Goal: Task Accomplishment & Management: Manage account settings

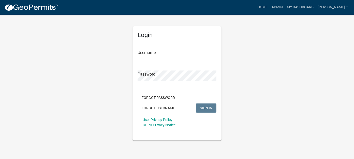
type input "[PERSON_NAME]"
click at [204, 109] on span "SIGN IN" at bounding box center [206, 108] width 12 height 4
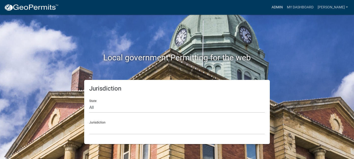
click at [285, 7] on link "Admin" at bounding box center [277, 8] width 15 height 10
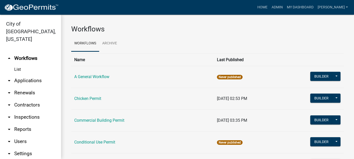
click at [27, 75] on link "arrow_drop_down Applications" at bounding box center [30, 81] width 61 height 12
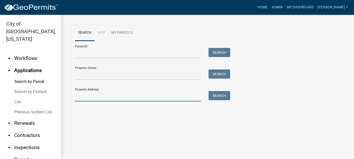
click at [89, 96] on input "Property Address:" at bounding box center [138, 96] width 126 height 10
type input "2229 highland"
click at [219, 99] on button "Search" at bounding box center [220, 95] width 22 height 9
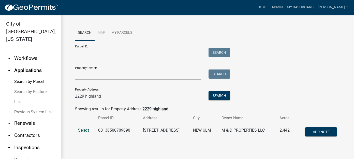
click at [79, 129] on span "Select" at bounding box center [83, 130] width 11 height 5
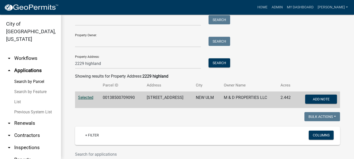
scroll to position [149, 0]
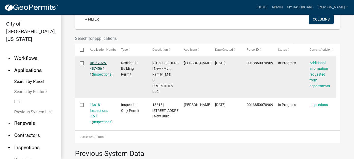
click at [99, 68] on link "RBP-2025-487456 1 1" at bounding box center [98, 69] width 17 height 16
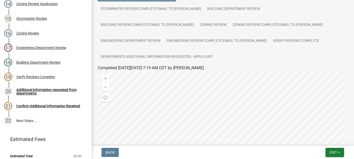
scroll to position [153, 0]
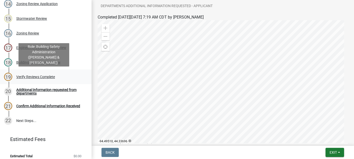
click at [35, 77] on div "Verify Reviews Complete" at bounding box center [35, 77] width 39 height 4
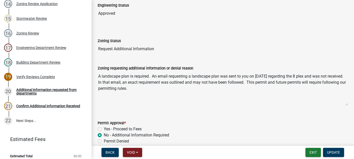
scroll to position [70, 0]
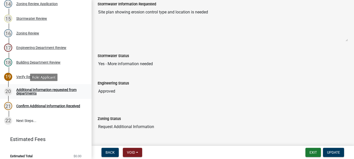
click at [44, 89] on div "Additional information requested from departments" at bounding box center [49, 91] width 67 height 7
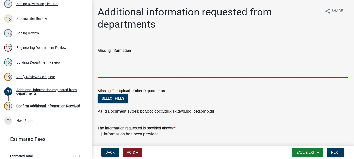
click at [110, 65] on textarea "Missing Information" at bounding box center [223, 66] width 250 height 24
type textarea "See attached landscape and erosion control plans."
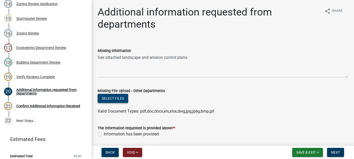
click at [117, 100] on button "Select files" at bounding box center [113, 98] width 31 height 9
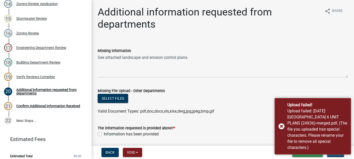
drag, startPoint x: 280, startPoint y: 124, endPoint x: 274, endPoint y: 118, distance: 9.0
click at [281, 124] on div "Upload failed! Upload failed: 10-13-2025 Lakeside Village 6 UNIT PLANS (24X36)-…" at bounding box center [313, 126] width 76 height 56
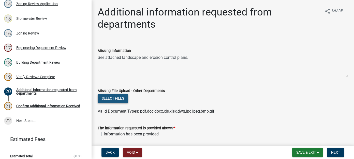
click at [120, 101] on button "Select files" at bounding box center [113, 98] width 31 height 9
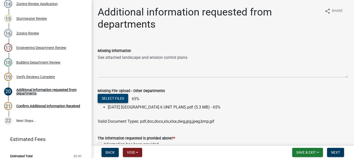
scroll to position [25, 0]
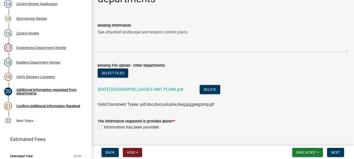
click at [104, 127] on label "Information has been provided" at bounding box center [131, 128] width 55 height 6
click at [104, 127] on input "Information has been provided" at bounding box center [105, 126] width 3 height 3
checkbox input "true"
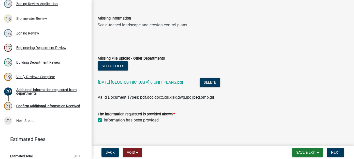
scroll to position [36, 0]
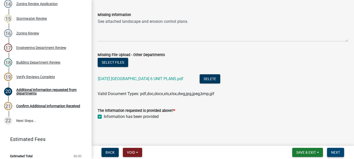
click at [337, 152] on span "Next" at bounding box center [335, 153] width 9 height 4
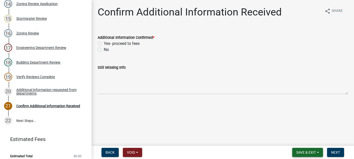
click at [303, 154] on span "Save & Exit" at bounding box center [306, 153] width 20 height 4
click at [302, 139] on button "Save & Exit" at bounding box center [302, 140] width 41 height 12
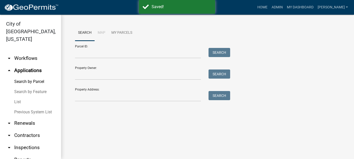
click at [19, 97] on link "List" at bounding box center [30, 102] width 61 height 10
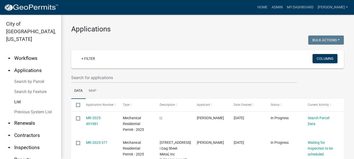
click at [25, 52] on link "arrow_drop_down Workflows" at bounding box center [30, 58] width 61 height 12
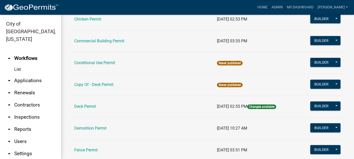
scroll to position [76, 0]
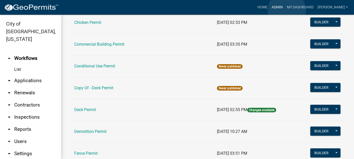
click at [285, 11] on link "Admin" at bounding box center [277, 8] width 15 height 10
click at [285, 8] on link "Admin" at bounding box center [277, 8] width 15 height 10
click at [28, 75] on link "arrow_drop_down Applications" at bounding box center [30, 81] width 61 height 12
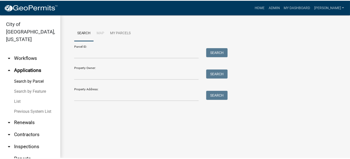
scroll to position [38, 0]
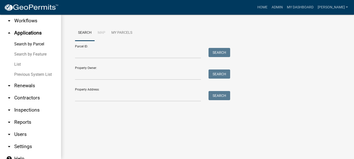
click at [14, 116] on link "arrow_drop_down Reports" at bounding box center [30, 122] width 61 height 12
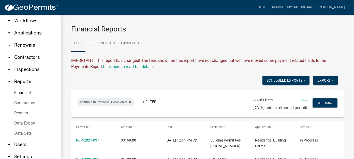
click at [22, 88] on link "Financial" at bounding box center [30, 93] width 61 height 10
click at [153, 104] on link "+ Filter" at bounding box center [150, 101] width 22 height 9
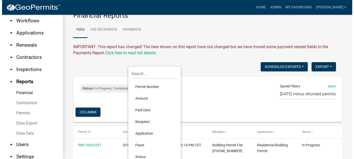
scroll to position [51, 0]
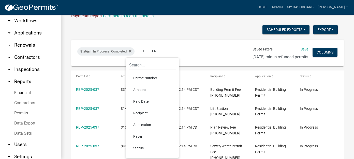
click at [147, 103] on li "Paid Date" at bounding box center [152, 102] width 47 height 12
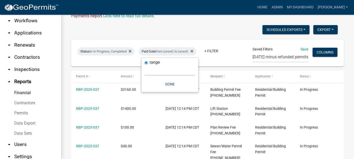
click at [152, 69] on select "Today Yesterday Current Week Previous Week Current Month Last Month Current Cal…" at bounding box center [169, 70] width 51 height 10
select select "previous_1_day"
click at [144, 65] on select "Today Yesterday Current Week Previous Week Current Month Last Month Current Cal…" at bounding box center [169, 70] width 51 height 10
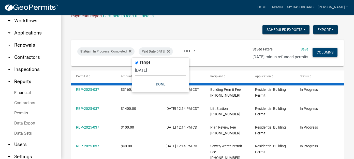
click at [313, 57] on button "Columns" at bounding box center [325, 52] width 25 height 9
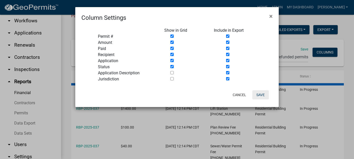
click at [257, 94] on button "Save" at bounding box center [260, 95] width 17 height 9
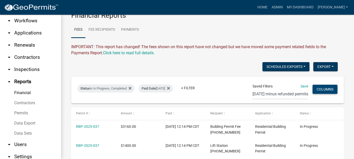
scroll to position [0, 0]
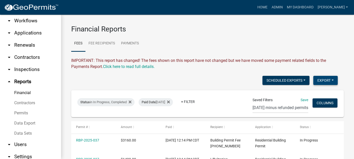
click at [320, 80] on button "Export" at bounding box center [325, 80] width 24 height 9
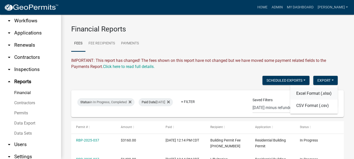
click at [302, 93] on button "Excel Format (.xlsx)" at bounding box center [314, 94] width 48 height 12
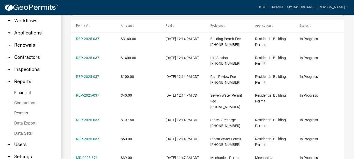
scroll to position [51, 0]
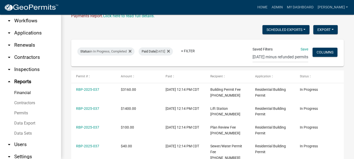
click at [33, 27] on link "arrow_drop_down Applications" at bounding box center [30, 33] width 61 height 12
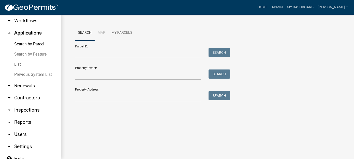
click at [18, 60] on link "List" at bounding box center [30, 65] width 61 height 10
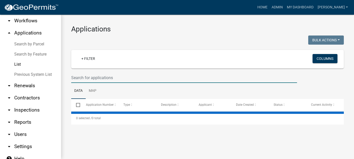
click at [105, 79] on input "text" at bounding box center [184, 78] width 226 height 10
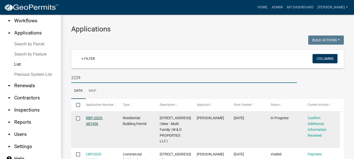
type input "2229"
click at [96, 123] on link "RBP-2025-487456" at bounding box center [94, 121] width 17 height 10
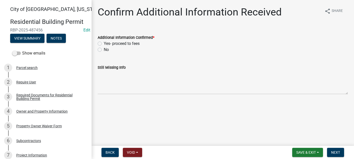
click at [104, 44] on label "Yes- proceed to fees" at bounding box center [122, 44] width 36 height 6
click at [104, 44] on input "Yes- proceed to fees" at bounding box center [105, 42] width 3 height 3
radio input "true"
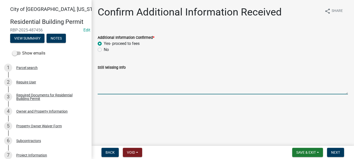
click at [110, 89] on textarea "Still Missing Info" at bounding box center [223, 83] width 250 height 24
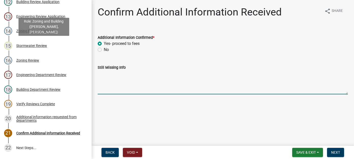
scroll to position [229, 0]
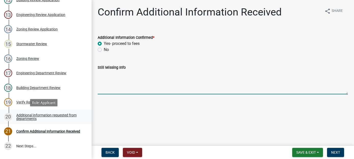
click at [43, 118] on div "Additional information requested from departments" at bounding box center [49, 117] width 67 height 7
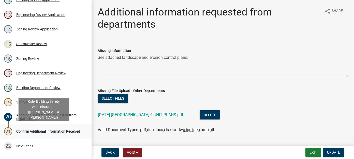
click at [48, 131] on div "Confirm Additional Information Received" at bounding box center [48, 132] width 64 height 4
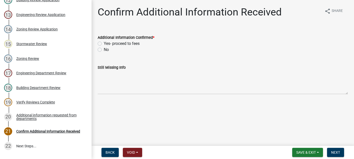
click at [104, 43] on label "Yes- proceed to fees" at bounding box center [122, 44] width 36 height 6
click at [104, 43] on input "Yes- proceed to fees" at bounding box center [105, 42] width 3 height 3
radio input "true"
click at [337, 153] on span "Next" at bounding box center [335, 153] width 9 height 4
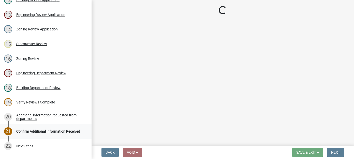
scroll to position [317, 0]
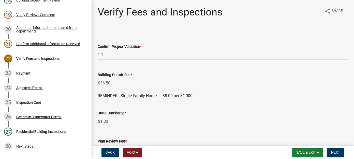
click at [105, 55] on input "1.1" at bounding box center [223, 55] width 250 height 10
click at [109, 55] on input "1,100,000.00" at bounding box center [223, 55] width 250 height 10
type input "1,100,000.00"
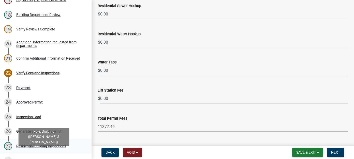
scroll to position [291, 0]
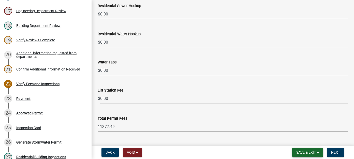
click at [308, 155] on button "Save & Exit" at bounding box center [307, 152] width 31 height 9
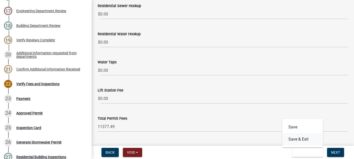
click at [290, 139] on button "Save & Exit" at bounding box center [302, 140] width 41 height 12
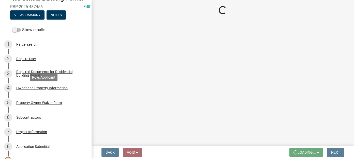
scroll to position [0, 0]
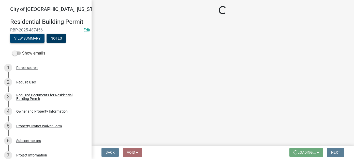
click at [33, 40] on button "View Summary" at bounding box center [27, 38] width 34 height 9
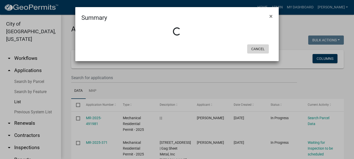
click at [259, 49] on button "Cancel" at bounding box center [258, 49] width 22 height 9
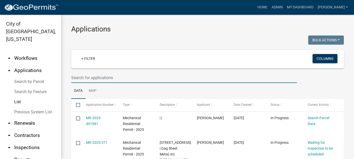
click at [87, 78] on input "text" at bounding box center [184, 78] width 226 height 10
type input "2229"
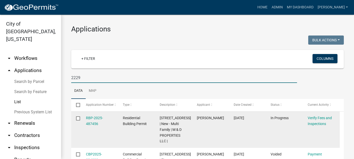
click at [90, 122] on div "RBP-2025-487456" at bounding box center [99, 121] width 27 height 12
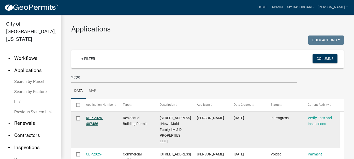
click at [91, 124] on link "RBP-2025-487456" at bounding box center [94, 121] width 17 height 10
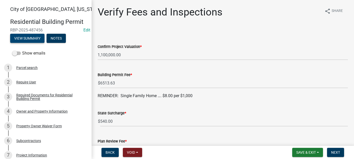
click at [27, 35] on button "View Summary" at bounding box center [27, 38] width 34 height 9
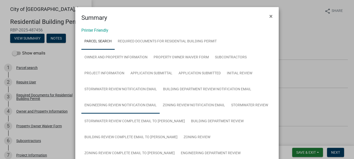
scroll to position [25, 0]
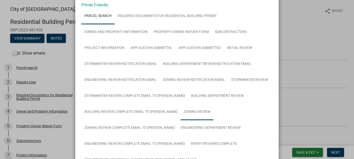
click at [181, 115] on link "Zoning Review" at bounding box center [197, 112] width 33 height 16
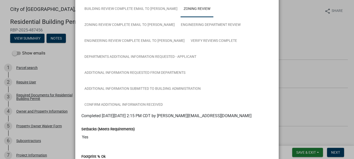
scroll to position [127, 0]
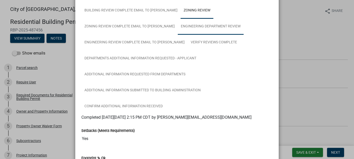
click at [178, 29] on link "Engineering Department Review" at bounding box center [211, 27] width 66 height 16
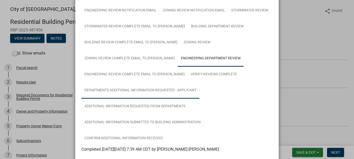
scroll to position [25, 0]
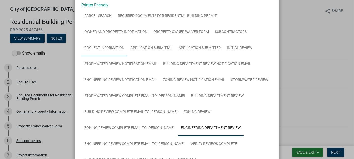
click at [104, 50] on link "Project Information" at bounding box center [104, 48] width 46 height 16
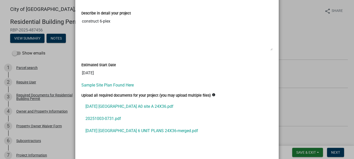
scroll to position [389, 0]
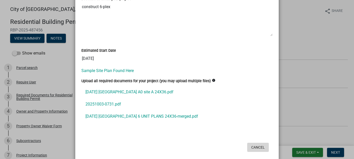
click at [255, 143] on button "Cancel" at bounding box center [258, 147] width 22 height 9
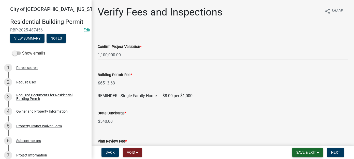
click at [309, 153] on span "Save & Exit" at bounding box center [306, 153] width 20 height 4
click at [302, 139] on button "Save & Exit" at bounding box center [302, 140] width 41 height 12
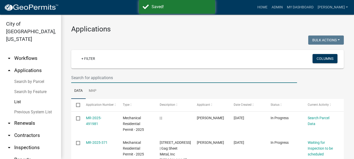
click at [97, 80] on input "text" at bounding box center [184, 78] width 226 height 10
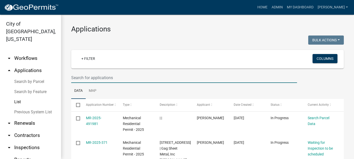
type input "2229"
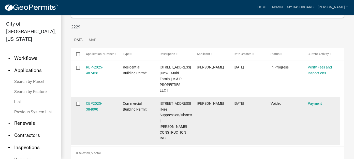
scroll to position [61, 0]
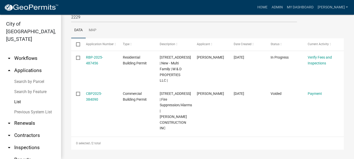
click at [25, 107] on link "Previous System List" at bounding box center [30, 112] width 61 height 10
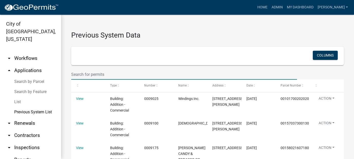
click at [92, 75] on input "text" at bounding box center [184, 74] width 226 height 10
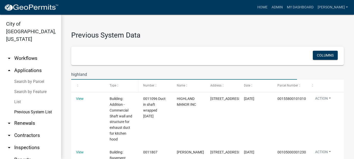
type input "highland"
click at [119, 85] on span at bounding box center [117, 86] width 3 height 4
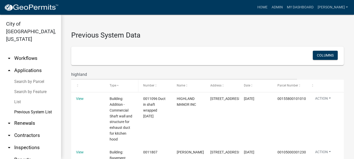
click at [119, 85] on span at bounding box center [117, 86] width 3 height 4
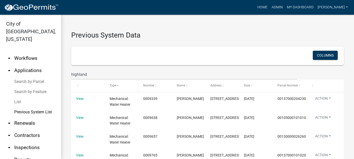
click at [119, 85] on span at bounding box center [117, 86] width 3 height 4
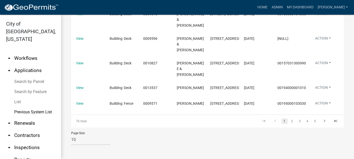
scroll to position [342, 0]
click at [289, 124] on link "2" at bounding box center [292, 122] width 6 height 6
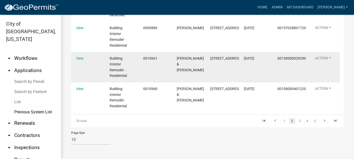
scroll to position [336, 0]
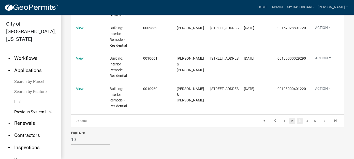
click at [297, 122] on link "3" at bounding box center [300, 122] width 6 height 6
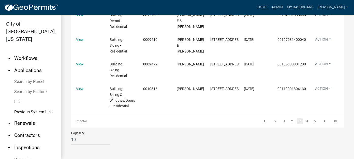
scroll to position [318, 0]
click at [304, 120] on link "4" at bounding box center [307, 122] width 6 height 6
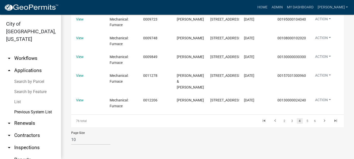
scroll to position [318, 0]
click at [305, 122] on link "5" at bounding box center [307, 122] width 6 height 6
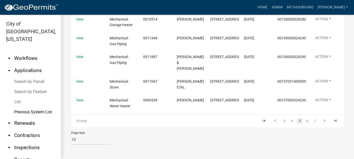
scroll to position [330, 0]
click at [306, 122] on link "6" at bounding box center [307, 122] width 6 height 6
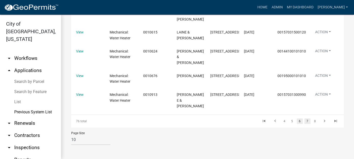
click at [304, 122] on link "7" at bounding box center [307, 122] width 6 height 6
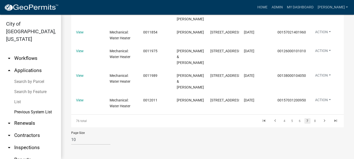
click at [304, 122] on link "7" at bounding box center [307, 122] width 6 height 6
click at [312, 121] on link "8" at bounding box center [315, 122] width 6 height 6
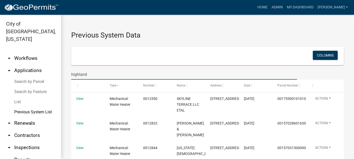
drag, startPoint x: 101, startPoint y: 73, endPoint x: 32, endPoint y: 71, distance: 69.5
click at [32, 71] on div "City of New Ulm, Minnesota arrow_drop_down Workflows List arrow_drop_up Applica…" at bounding box center [177, 87] width 354 height 145
click at [17, 97] on link "List" at bounding box center [30, 102] width 61 height 10
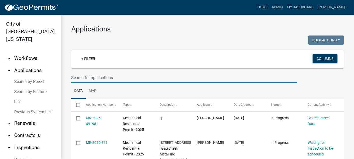
click at [109, 76] on input "text" at bounding box center [184, 78] width 226 height 10
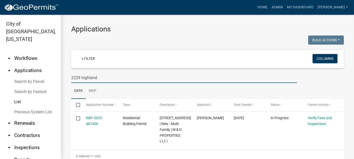
click at [78, 78] on input "2229 highland" at bounding box center [184, 78] width 226 height 10
type input "2209 highland"
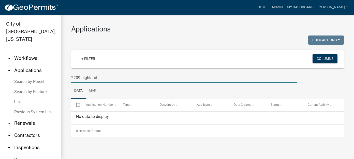
drag, startPoint x: 80, startPoint y: 77, endPoint x: 76, endPoint y: 77, distance: 4.1
click at [76, 77] on input "2209 highland" at bounding box center [184, 78] width 226 height 10
drag, startPoint x: 101, startPoint y: 77, endPoint x: 71, endPoint y: 78, distance: 30.8
click at [71, 78] on div "2209 highland" at bounding box center [183, 78] width 233 height 10
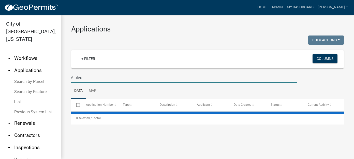
type input "6 plex"
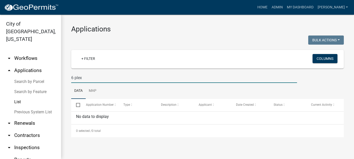
drag, startPoint x: 83, startPoint y: 80, endPoint x: 50, endPoint y: 78, distance: 33.4
click at [50, 78] on div "City of New Ulm, Minnesota arrow_drop_down Workflows List arrow_drop_up Applica…" at bounding box center [177, 87] width 354 height 145
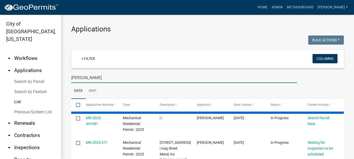
type input "kral"
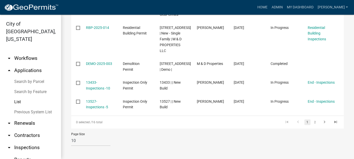
scroll to position [343, 0]
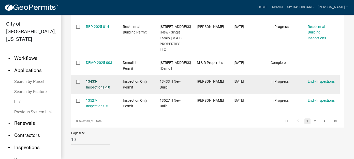
click at [98, 87] on link "13433-Inspections -10" at bounding box center [98, 85] width 24 height 10
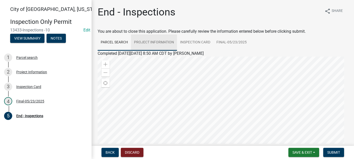
click at [150, 39] on link "Project Information" at bounding box center [154, 43] width 46 height 16
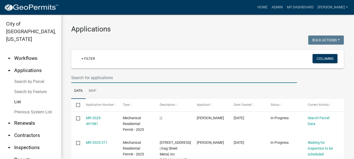
click at [115, 78] on input "text" at bounding box center [184, 78] width 226 height 10
type input "kral"
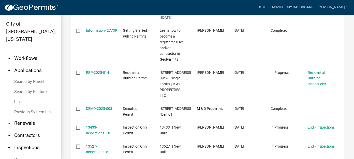
scroll to position [305, 0]
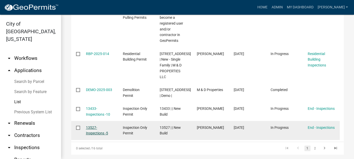
click at [90, 136] on link "13527-Inspections -5" at bounding box center [97, 131] width 22 height 10
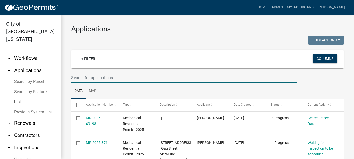
click at [120, 75] on input "text" at bounding box center [184, 78] width 226 height 10
type input "kral"
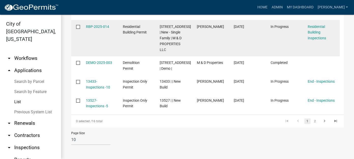
scroll to position [343, 0]
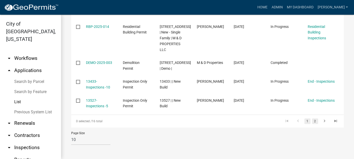
click at [312, 123] on link "2" at bounding box center [315, 122] width 6 height 6
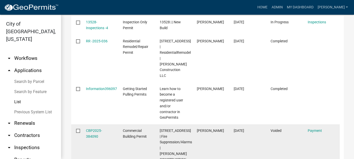
scroll to position [89, 0]
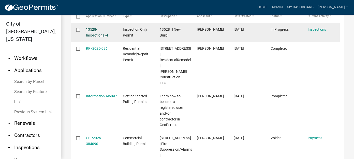
click at [91, 34] on link "13528-Inspections -4" at bounding box center [97, 32] width 22 height 10
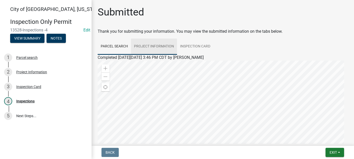
click at [157, 48] on link "Project Information" at bounding box center [154, 47] width 46 height 16
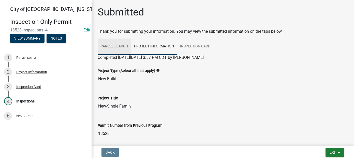
click at [106, 50] on link "Parcel search" at bounding box center [114, 47] width 33 height 16
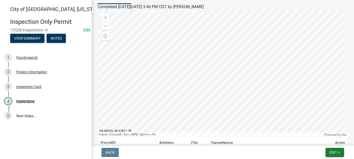
scroll to position [76, 0]
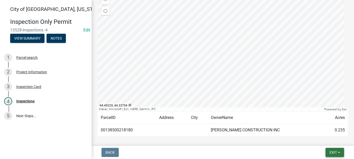
click at [335, 154] on span "Exit" at bounding box center [333, 153] width 7 height 4
click at [321, 140] on button "Save & Exit" at bounding box center [323, 140] width 41 height 12
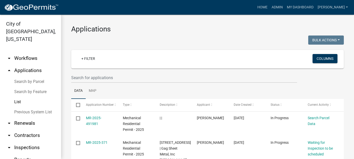
click at [20, 107] on link "Previous System List" at bounding box center [30, 112] width 61 height 10
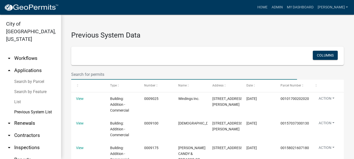
click at [128, 73] on input "text" at bounding box center [184, 74] width 226 height 10
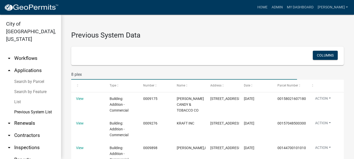
type input "8 plex"
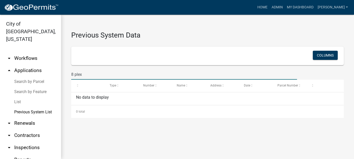
drag, startPoint x: 91, startPoint y: 75, endPoint x: 63, endPoint y: 72, distance: 28.4
click at [63, 72] on div "Previous System Data Columns 8 plex Type Number Name Address Date Parcel Number…" at bounding box center [207, 72] width 293 height 114
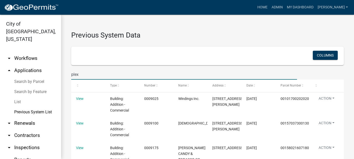
type input "plex"
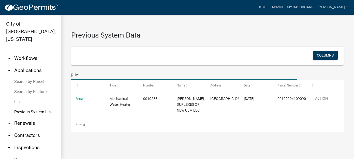
drag, startPoint x: 80, startPoint y: 75, endPoint x: 37, endPoint y: 68, distance: 44.0
click at [39, 69] on div "City of New Ulm, Minnesota arrow_drop_down Workflows List arrow_drop_up Applica…" at bounding box center [177, 87] width 354 height 145
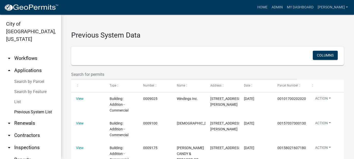
click at [18, 97] on link "List" at bounding box center [30, 102] width 61 height 10
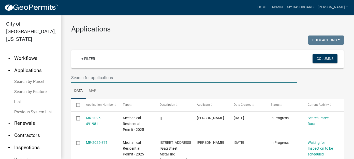
click at [91, 77] on input "text" at bounding box center [184, 78] width 226 height 10
type input "plex"
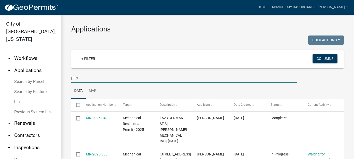
drag, startPoint x: 83, startPoint y: 77, endPoint x: 47, endPoint y: 77, distance: 35.6
click at [49, 78] on div "City of New Ulm, Minnesota arrow_drop_down Workflows List arrow_drop_up Applica…" at bounding box center [177, 87] width 354 height 145
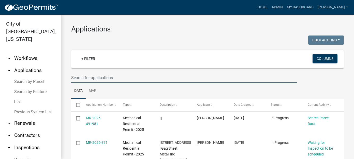
click at [26, 52] on link "arrow_drop_down Workflows" at bounding box center [30, 58] width 61 height 12
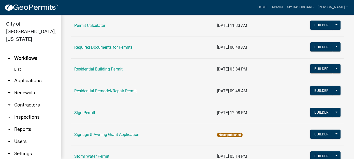
scroll to position [382, 0]
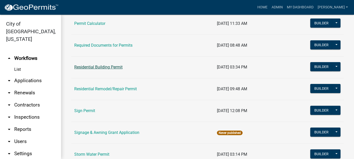
click at [114, 65] on link "Residential Building Permit" at bounding box center [98, 67] width 48 height 5
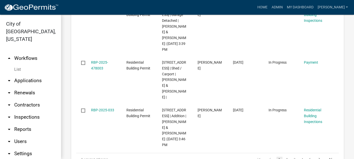
scroll to position [828, 0]
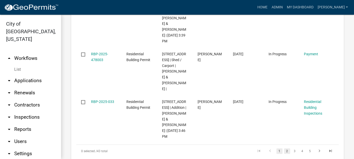
click at [284, 149] on link "2" at bounding box center [287, 152] width 6 height 6
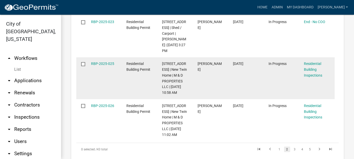
scroll to position [834, 0]
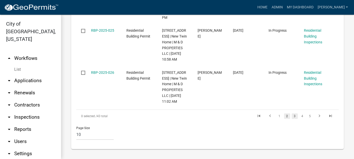
click at [292, 116] on link "3" at bounding box center [295, 117] width 6 height 6
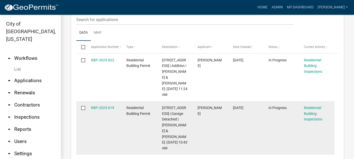
scroll to position [399, 0]
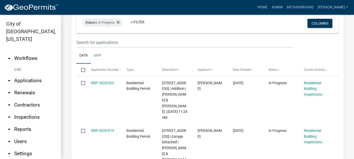
click at [171, 72] on datatable-header-cell "Description" at bounding box center [175, 70] width 36 height 12
click at [100, 44] on input "text" at bounding box center [184, 42] width 217 height 10
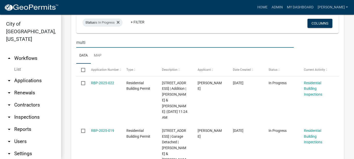
type input "multi"
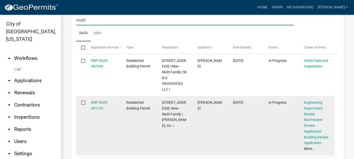
scroll to position [396, 0]
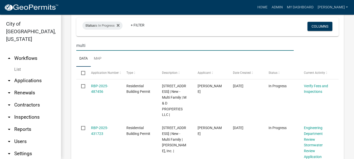
click at [25, 75] on link "arrow_drop_down Applications" at bounding box center [30, 81] width 61 height 12
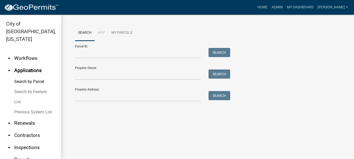
click at [17, 107] on link "Previous System List" at bounding box center [30, 112] width 61 height 10
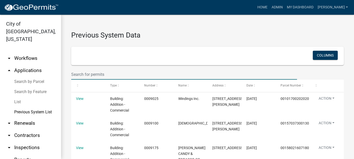
click at [106, 75] on input "text" at bounding box center [184, 74] width 226 height 10
type input "kral"
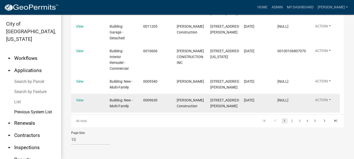
scroll to position [280, 0]
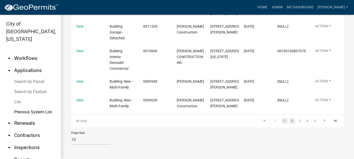
click at [289, 124] on link "2" at bounding box center [292, 122] width 6 height 6
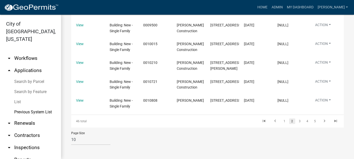
scroll to position [238, 0]
click at [282, 122] on link "1" at bounding box center [285, 122] width 6 height 6
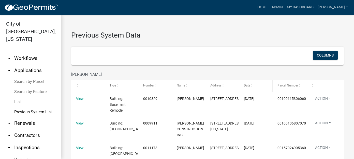
click at [252, 85] on span at bounding box center [251, 86] width 3 height 4
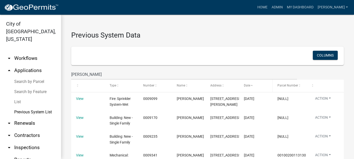
click at [252, 85] on span at bounding box center [251, 86] width 3 height 4
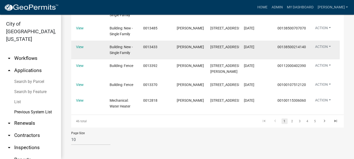
scroll to position [254, 0]
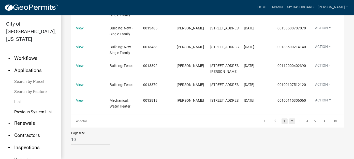
click at [289, 124] on link "2" at bounding box center [292, 122] width 6 height 6
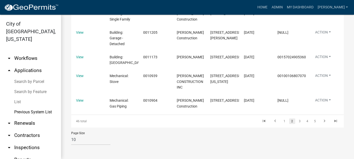
scroll to position [260, 0]
click at [297, 122] on link "3" at bounding box center [300, 122] width 6 height 6
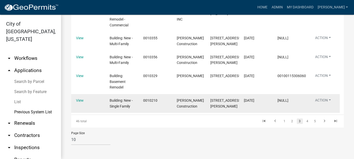
scroll to position [247, 0]
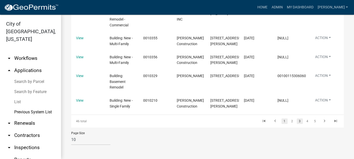
click at [282, 124] on link "1" at bounding box center [285, 122] width 6 height 6
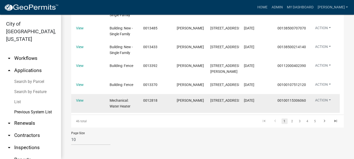
scroll to position [182, 0]
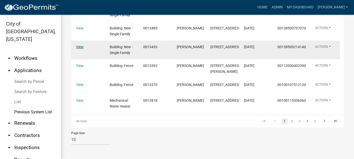
click at [82, 49] on link "View" at bounding box center [80, 47] width 8 height 4
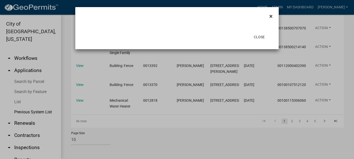
click at [271, 16] on span "×" at bounding box center [270, 16] width 3 height 7
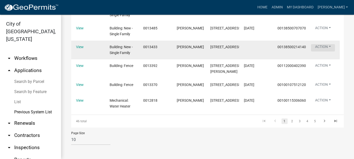
click at [323, 52] on button "Action" at bounding box center [323, 47] width 24 height 7
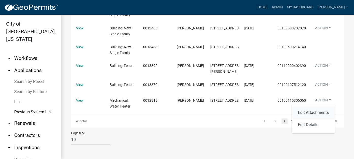
click at [321, 113] on link "Edit Attachments" at bounding box center [313, 113] width 43 height 12
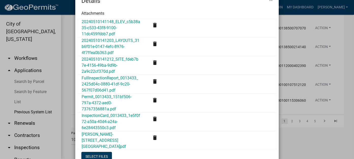
scroll to position [51, 0]
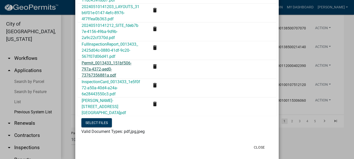
click at [99, 62] on link "Permit_0013433_151bf506-797a-4372-aed0-73767356881a.pdf" at bounding box center [107, 69] width 50 height 17
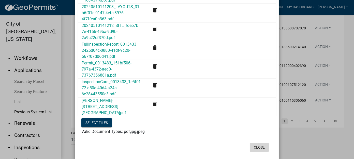
click at [260, 143] on button "Close" at bounding box center [259, 147] width 19 height 9
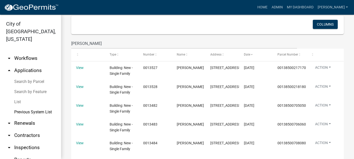
scroll to position [0, 0]
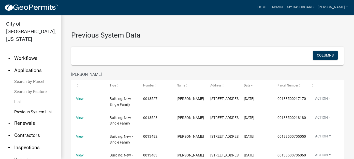
click at [16, 97] on link "List" at bounding box center [30, 102] width 61 height 10
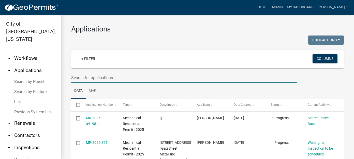
click at [87, 79] on input "text" at bounding box center [184, 78] width 226 height 10
type input "kral"
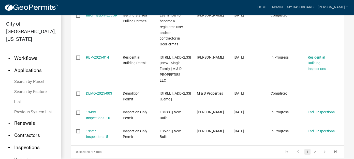
scroll to position [305, 0]
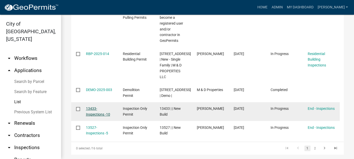
click at [94, 117] on link "13433-Inspections -10" at bounding box center [98, 112] width 24 height 10
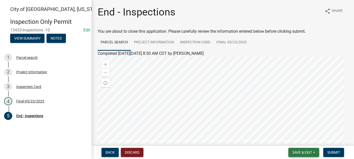
click at [299, 153] on span "Save & Exit" at bounding box center [302, 153] width 20 height 4
click at [300, 142] on button "Save & Exit" at bounding box center [299, 140] width 41 height 12
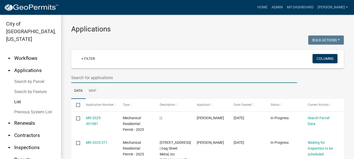
click at [91, 75] on input "text" at bounding box center [184, 78] width 226 height 10
type input "kral"
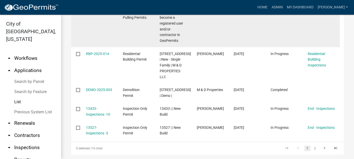
scroll to position [331, 0]
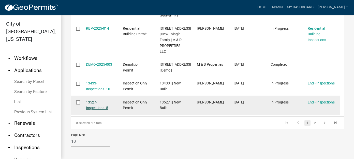
click at [92, 110] on link "13527-Inspections -5" at bounding box center [97, 105] width 22 height 10
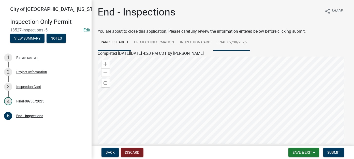
click at [229, 43] on link "Final-09/30/2025" at bounding box center [231, 43] width 36 height 16
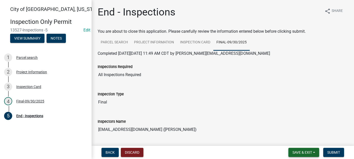
click at [302, 154] on span "Save & Exit" at bounding box center [302, 153] width 20 height 4
click at [303, 142] on button "Save & Exit" at bounding box center [299, 140] width 41 height 12
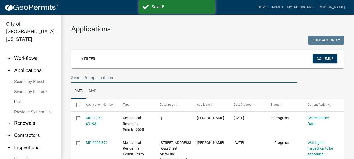
click at [104, 74] on input "text" at bounding box center [184, 78] width 226 height 10
type input "kral"
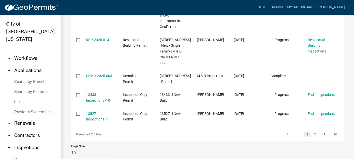
scroll to position [343, 0]
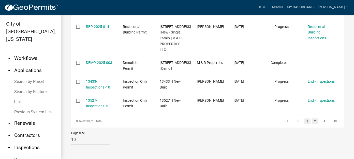
click at [312, 122] on link "2" at bounding box center [315, 122] width 6 height 6
click at [304, 121] on link "1" at bounding box center [307, 122] width 6 height 6
click at [312, 121] on link "2" at bounding box center [315, 122] width 6 height 6
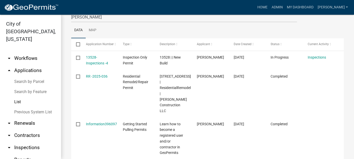
scroll to position [60, 0]
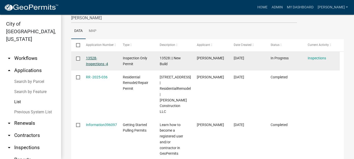
click at [96, 64] on link "13528-Inspections -4" at bounding box center [97, 61] width 22 height 10
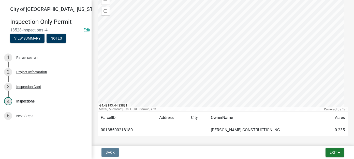
scroll to position [98, 0]
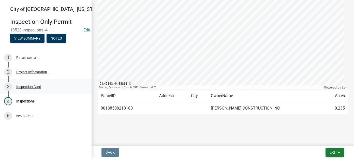
click at [34, 87] on div "Inspection Card" at bounding box center [28, 87] width 25 height 4
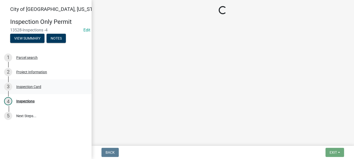
scroll to position [0, 0]
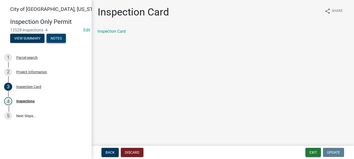
click at [54, 40] on button "Notes" at bounding box center [56, 38] width 19 height 9
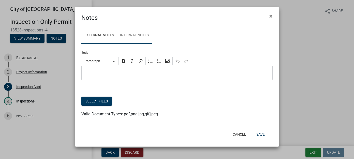
click at [129, 36] on link "Internal Notes" at bounding box center [134, 35] width 35 height 16
click at [103, 37] on link "External Notes" at bounding box center [99, 35] width 36 height 16
click at [259, 133] on button "Save" at bounding box center [260, 134] width 17 height 9
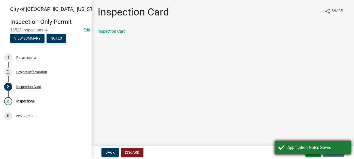
click at [325, 150] on div "Application Notes Saved" at bounding box center [317, 148] width 60 height 6
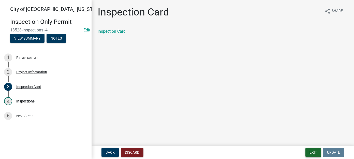
click at [310, 151] on button "Exit" at bounding box center [313, 152] width 16 height 9
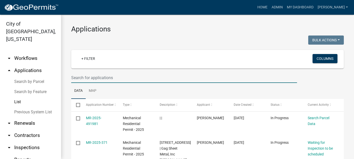
click at [144, 79] on input "text" at bounding box center [184, 78] width 226 height 10
type input "kral"
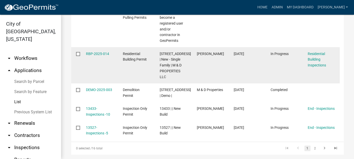
scroll to position [343, 0]
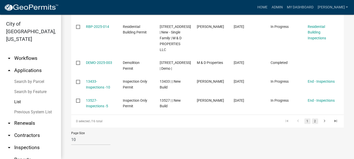
click at [312, 122] on link "2" at bounding box center [315, 122] width 6 height 6
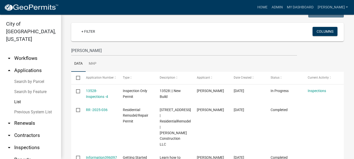
scroll to position [12, 0]
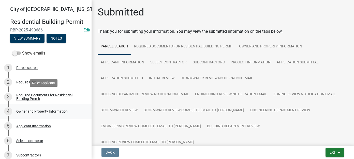
scroll to position [25, 0]
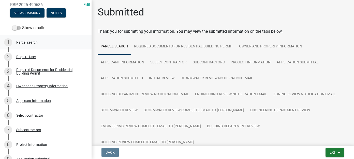
click at [33, 41] on div "Parcel search" at bounding box center [26, 43] width 21 height 4
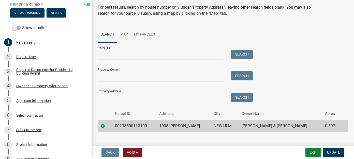
scroll to position [24, 0]
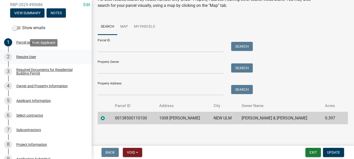
click at [28, 57] on div "Require User" at bounding box center [26, 57] width 20 height 4
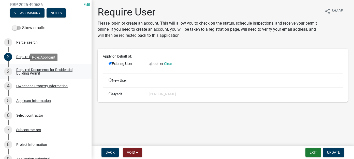
click at [28, 74] on div "Required Documents for Residential Building Permit" at bounding box center [49, 71] width 67 height 7
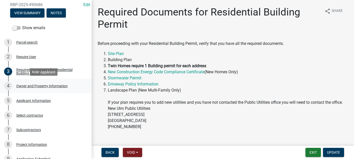
click at [34, 85] on div "Owner and Property Information" at bounding box center [41, 86] width 51 height 4
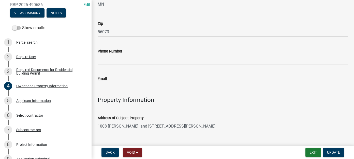
scroll to position [229, 0]
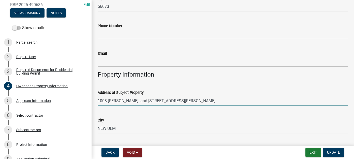
drag, startPoint x: 166, startPoint y: 100, endPoint x: 103, endPoint y: 99, distance: 62.8
click at [103, 99] on input "1008 MACK LN and 1012 Mack Lane" at bounding box center [223, 101] width 250 height 10
type input "1010 MACK LANE"
click at [328, 153] on span "Update" at bounding box center [333, 153] width 13 height 4
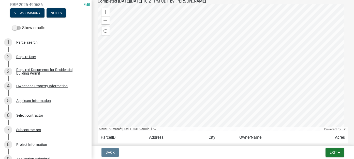
scroll to position [51, 0]
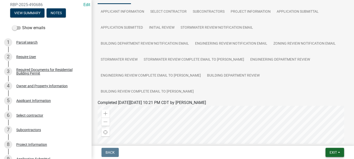
click at [338, 152] on button "Exit" at bounding box center [335, 152] width 19 height 9
click at [330, 142] on button "Save & Exit" at bounding box center [323, 140] width 41 height 12
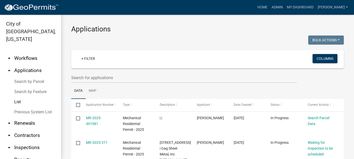
click at [20, 97] on link "List" at bounding box center [30, 102] width 61 height 10
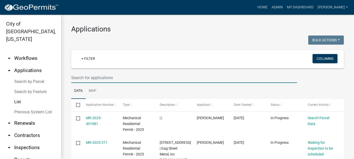
click at [94, 79] on input "text" at bounding box center [184, 78] width 226 height 10
type input "2214"
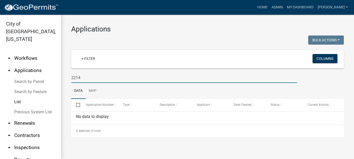
click at [20, 107] on link "Previous System List" at bounding box center [30, 112] width 61 height 10
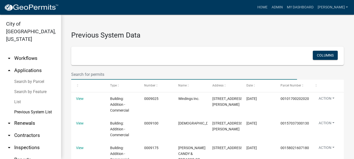
click at [91, 74] on input "text" at bounding box center [184, 74] width 226 height 10
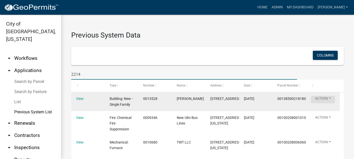
click at [324, 100] on button "Action" at bounding box center [323, 99] width 24 height 7
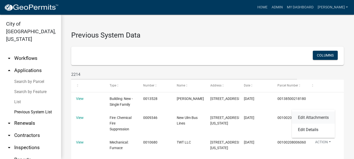
click at [316, 122] on link "Edit Attachments" at bounding box center [313, 118] width 43 height 12
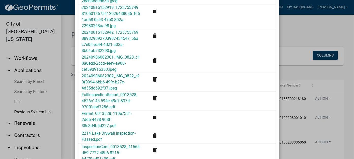
scroll to position [258, 0]
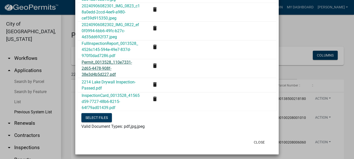
click at [92, 68] on link "Permit_0013528_110e7331-2d65-4478-908f-38e3d4b5d227.pdf" at bounding box center [107, 68] width 50 height 17
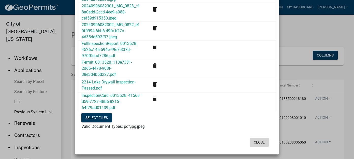
click at [257, 143] on button "Close" at bounding box center [259, 142] width 19 height 9
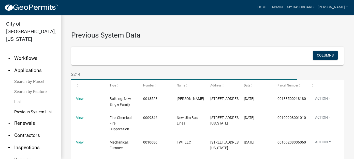
drag, startPoint x: 107, startPoint y: 74, endPoint x: 20, endPoint y: 63, distance: 87.4
click at [20, 63] on div "City of New Ulm, Minnesota arrow_drop_down Workflows List arrow_drop_up Applica…" at bounding box center [177, 87] width 354 height 145
type input "kral"
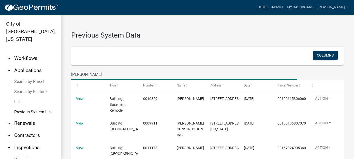
click at [20, 97] on link "List" at bounding box center [30, 102] width 61 height 10
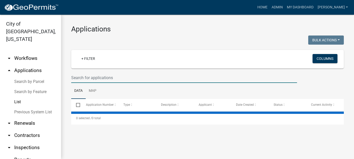
click at [91, 80] on input "text" at bounding box center [184, 78] width 226 height 10
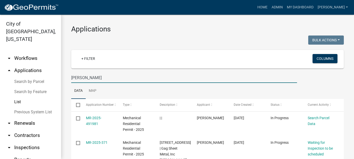
type input "kral"
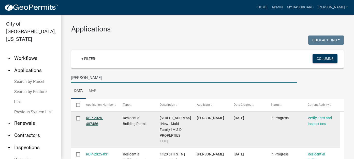
click at [96, 119] on link "RBP-2025-487456" at bounding box center [94, 121] width 17 height 10
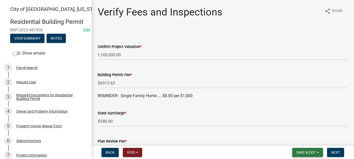
click at [316, 152] on button "Save & Exit" at bounding box center [307, 152] width 31 height 9
click at [303, 141] on button "Save & Exit" at bounding box center [302, 140] width 41 height 12
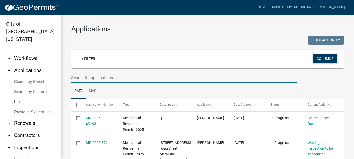
click at [89, 78] on input "text" at bounding box center [184, 78] width 226 height 10
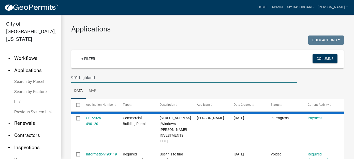
type input "901 highland"
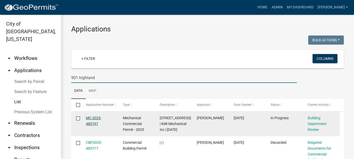
scroll to position [25, 0]
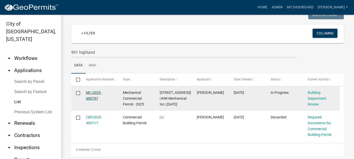
click at [91, 98] on link "MC-2025-485797" at bounding box center [94, 96] width 16 height 10
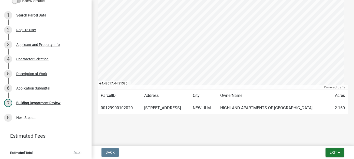
scroll to position [61, 0]
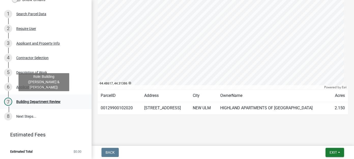
click at [51, 103] on div "Building Department Review" at bounding box center [38, 102] width 44 height 4
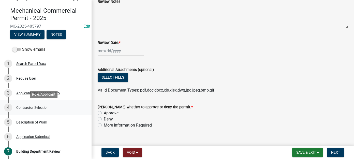
scroll to position [10, 0]
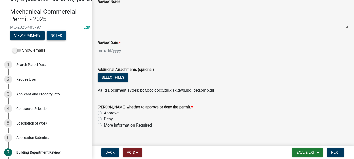
click at [57, 35] on button "Notes" at bounding box center [56, 35] width 19 height 9
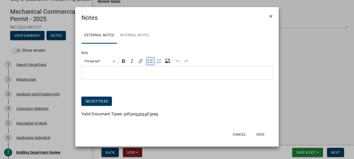
click at [149, 62] on icon "Editor toolbar" at bounding box center [150, 61] width 4 height 3
click at [143, 73] on span "[DATE]" at bounding box center [182, 73] width 176 height 6
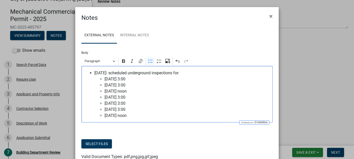
click at [191, 73] on span "10/14/2025- scheduled underground inspections for:" at bounding box center [182, 73] width 176 height 6
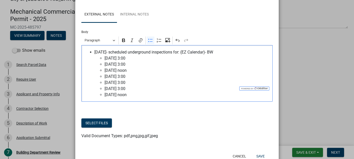
scroll to position [37, 0]
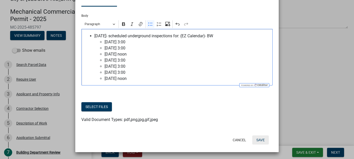
click at [259, 141] on button "Save" at bounding box center [260, 140] width 17 height 9
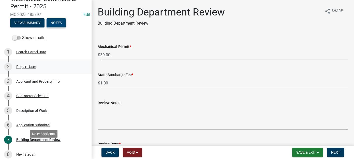
scroll to position [0, 0]
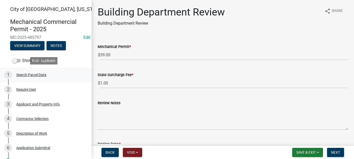
click at [29, 76] on div "Search Parcel Data" at bounding box center [31, 75] width 30 height 4
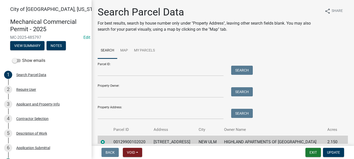
scroll to position [24, 0]
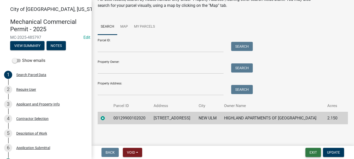
click at [316, 153] on button "Exit" at bounding box center [313, 152] width 16 height 9
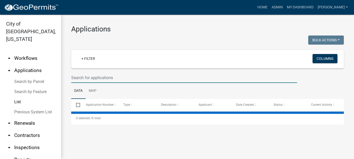
click at [114, 75] on input "text" at bounding box center [184, 78] width 226 height 10
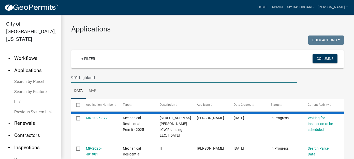
type input "901 highland"
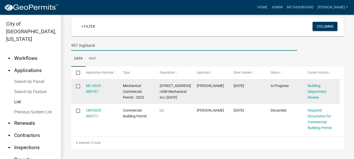
scroll to position [38, 0]
click at [90, 84] on link "MC-2025-485797" at bounding box center [94, 89] width 16 height 10
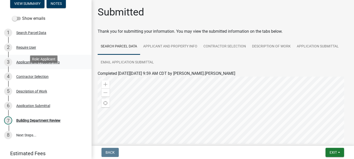
scroll to position [51, 0]
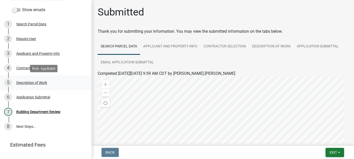
click at [43, 83] on div "Description of Work" at bounding box center [31, 83] width 31 height 4
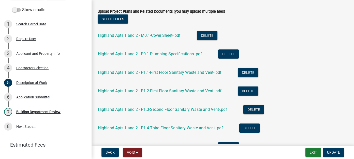
scroll to position [280, 0]
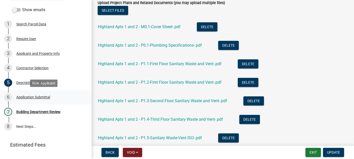
click at [32, 96] on div "Application Submittal" at bounding box center [33, 98] width 34 height 4
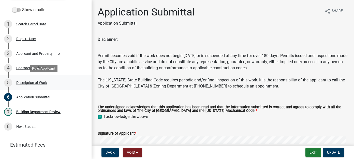
click at [38, 83] on div "Description of Work" at bounding box center [31, 83] width 31 height 4
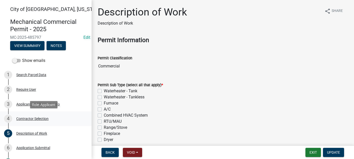
click at [27, 121] on div "4 Contractor Selection" at bounding box center [43, 119] width 79 height 8
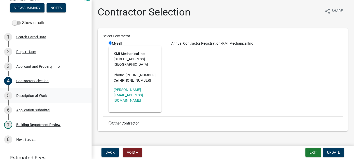
scroll to position [51, 0]
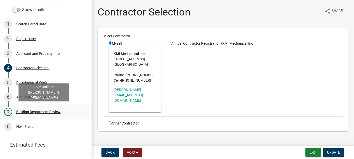
click at [33, 112] on div "Building Department Review" at bounding box center [38, 112] width 44 height 4
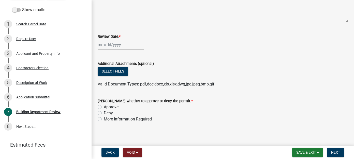
scroll to position [110, 0]
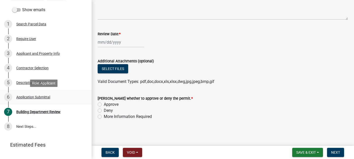
click at [37, 100] on div "6 Application Submittal" at bounding box center [43, 97] width 79 height 8
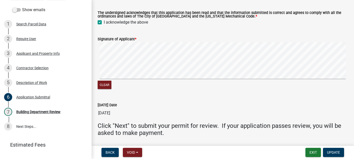
scroll to position [102, 0]
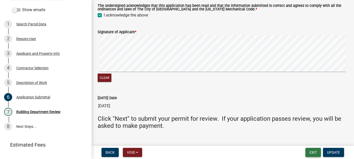
click at [311, 150] on button "Exit" at bounding box center [313, 152] width 16 height 9
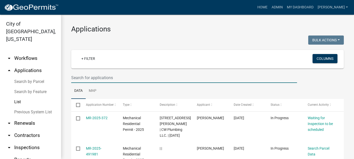
click at [92, 79] on input "text" at bounding box center [184, 78] width 226 height 10
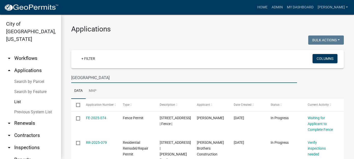
drag, startPoint x: 99, startPoint y: 78, endPoint x: 79, endPoint y: 79, distance: 20.4
click at [79, 79] on input "lake ave" at bounding box center [184, 78] width 226 height 10
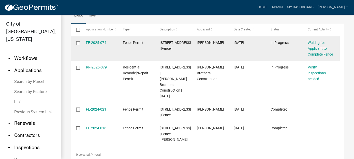
scroll to position [50, 0]
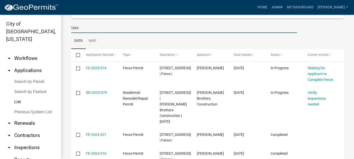
type input "lake"
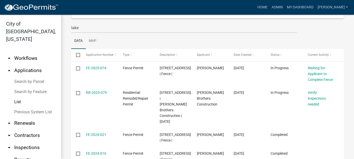
click at [24, 107] on link "Previous System List" at bounding box center [30, 112] width 61 height 10
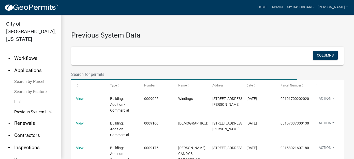
click at [110, 74] on input "text" at bounding box center [184, 74] width 226 height 10
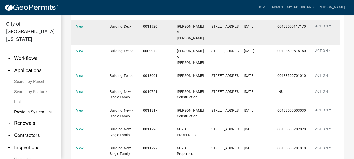
scroll to position [76, 0]
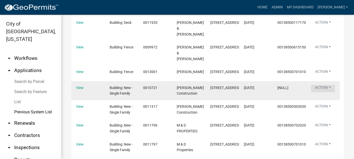
click at [320, 93] on button "Action" at bounding box center [323, 88] width 24 height 7
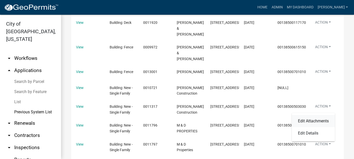
click at [318, 124] on link "Edit Attachments" at bounding box center [313, 121] width 43 height 12
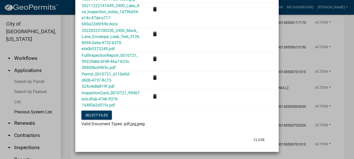
scroll to position [676, 0]
click at [98, 77] on link "Permit_0010721_d110efbf-d60b-4737-8c73-524c4e8e819f.pdf" at bounding box center [106, 80] width 49 height 17
click at [257, 140] on button "Close" at bounding box center [259, 140] width 19 height 9
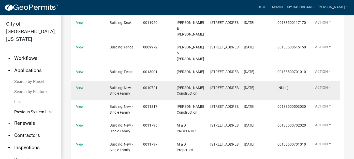
scroll to position [0, 0]
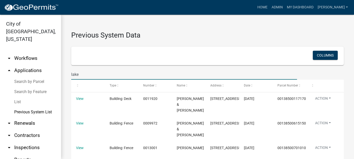
drag, startPoint x: 89, startPoint y: 74, endPoint x: 58, endPoint y: 73, distance: 30.0
click at [58, 73] on div "City of New Ulm, Minnesota arrow_drop_down Workflows List arrow_drop_up Applica…" at bounding box center [177, 87] width 354 height 145
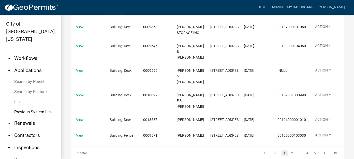
scroll to position [229, 0]
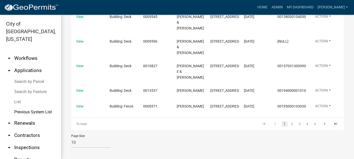
click at [19, 107] on link "Previous System List" at bounding box center [30, 112] width 61 height 10
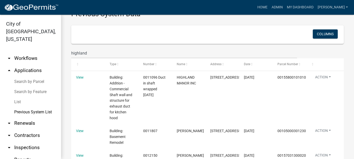
scroll to position [0, 0]
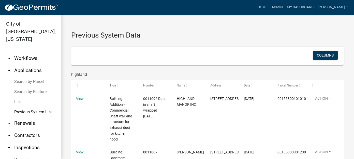
click at [116, 87] on span at bounding box center [117, 86] width 3 height 4
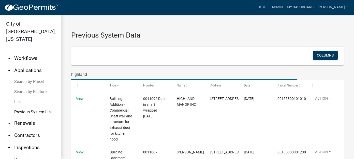
drag, startPoint x: 100, startPoint y: 76, endPoint x: 35, endPoint y: 70, distance: 66.1
click at [35, 70] on div "City of New Ulm, Minnesota arrow_drop_down Workflows List arrow_drop_up Applica…" at bounding box center [177, 87] width 354 height 145
type input "2229"
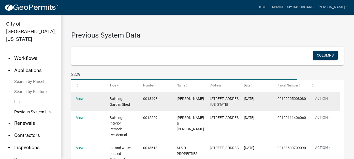
scroll to position [51, 0]
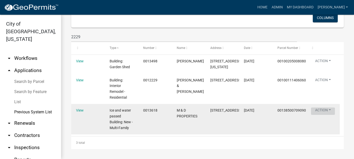
click at [320, 115] on button "Action" at bounding box center [323, 111] width 24 height 7
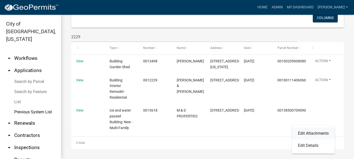
click at [308, 132] on link "Edit Attachments" at bounding box center [313, 134] width 43 height 12
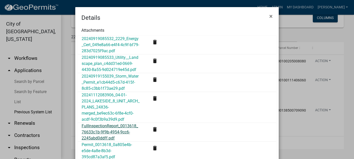
scroll to position [25, 0]
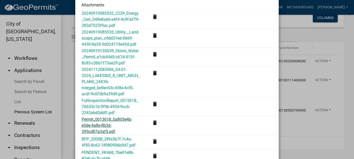
click at [98, 125] on link "Permit_0013618_0a805e4b-e5de-4a8e-8b3d-395cd87a3af5.pdf" at bounding box center [107, 125] width 50 height 17
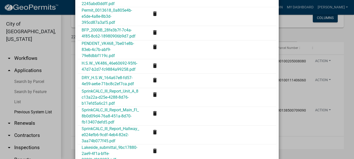
scroll to position [278, 0]
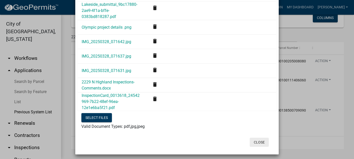
click at [255, 140] on button "Close" at bounding box center [259, 142] width 19 height 9
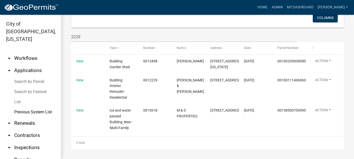
click at [16, 97] on link "List" at bounding box center [30, 102] width 61 height 10
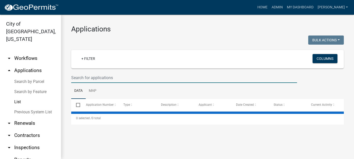
click at [109, 78] on input "text" at bounding box center [184, 78] width 226 height 10
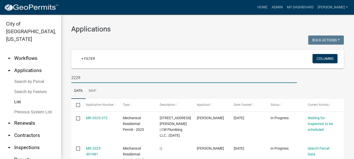
type input "2229"
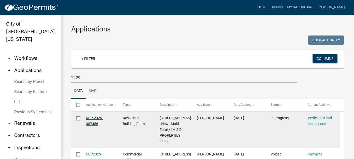
click at [92, 124] on link "RBP-2025-487456" at bounding box center [94, 121] width 17 height 10
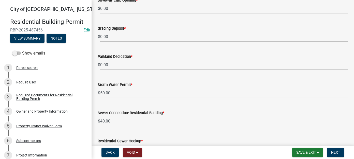
scroll to position [178, 0]
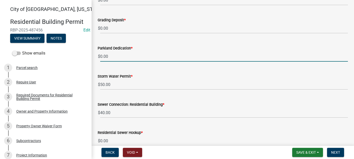
drag, startPoint x: 119, startPoint y: 57, endPoint x: 72, endPoint y: 57, distance: 46.5
click at [72, 57] on div "City of New Ulm, Minnesota Residential Building Permit RBP-2025-487456 Edit Vie…" at bounding box center [177, 79] width 354 height 159
type input "2040.00"
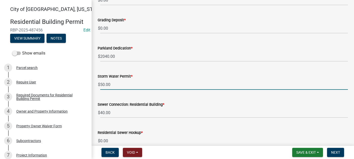
click at [141, 87] on input "50.00" at bounding box center [224, 85] width 248 height 10
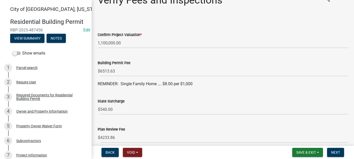
scroll to position [0, 0]
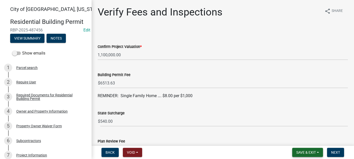
click at [311, 155] on button "Save & Exit" at bounding box center [307, 152] width 31 height 9
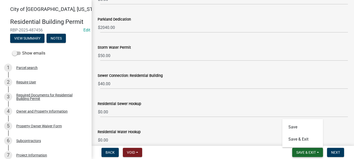
scroll to position [317, 0]
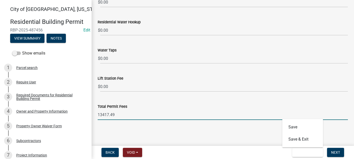
click at [126, 116] on input "13417.49" at bounding box center [223, 115] width 250 height 10
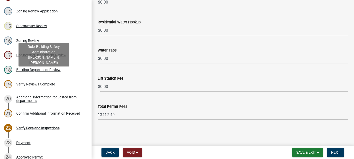
scroll to position [254, 0]
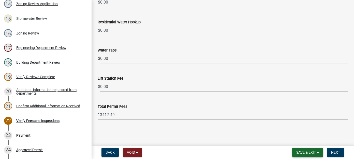
click at [305, 154] on span "Save & Exit" at bounding box center [306, 153] width 20 height 4
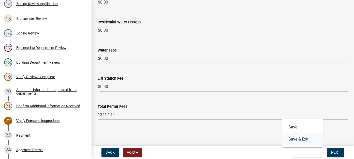
click at [295, 141] on button "Save & Exit" at bounding box center [302, 140] width 41 height 12
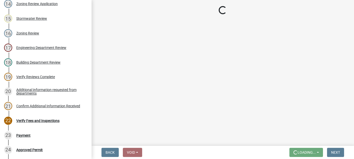
scroll to position [0, 0]
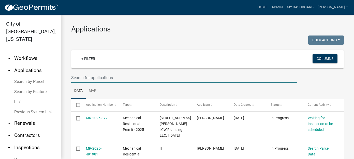
click at [105, 76] on input "text" at bounding box center [184, 78] width 226 height 10
type input "2229"
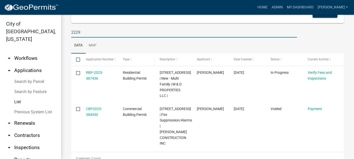
scroll to position [51, 0]
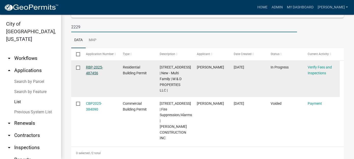
click at [94, 67] on link "RBP-2025-487456" at bounding box center [94, 70] width 17 height 10
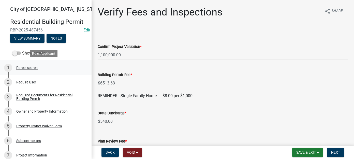
click at [28, 67] on div "Parcel search" at bounding box center [26, 68] width 21 height 4
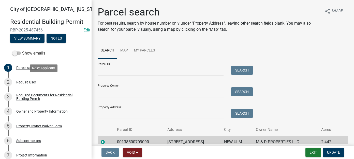
click at [32, 81] on div "Require User" at bounding box center [26, 83] width 20 height 4
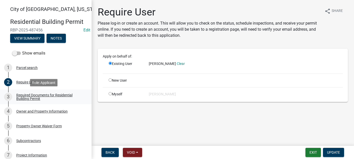
click at [32, 97] on div "Required Documents for Residential Building Permit" at bounding box center [49, 97] width 67 height 7
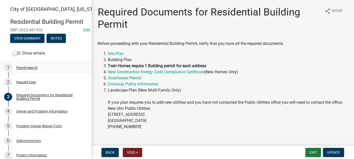
click at [33, 68] on div "Parcel search" at bounding box center [26, 68] width 21 height 4
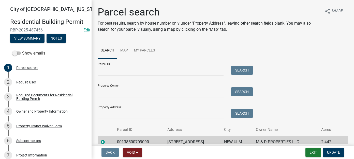
scroll to position [24, 0]
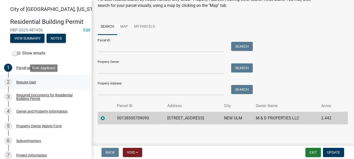
click at [38, 82] on div "2 Require User" at bounding box center [43, 82] width 79 height 8
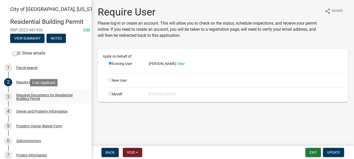
click at [43, 93] on div "3 Required Documents for Residential Building Permit" at bounding box center [43, 97] width 79 height 8
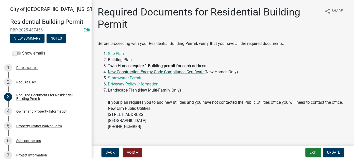
scroll to position [22, 0]
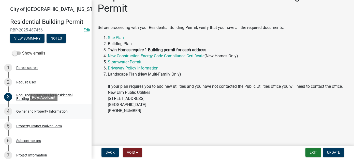
click at [33, 110] on div "Owner and Property Information" at bounding box center [41, 112] width 51 height 4
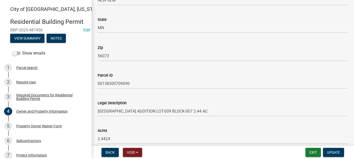
scroll to position [382, 0]
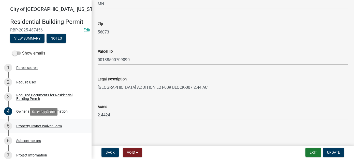
click at [54, 127] on div "Property Owner Waiver Form" at bounding box center [39, 127] width 46 height 4
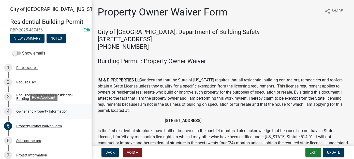
click at [32, 112] on div "Owner and Property Information" at bounding box center [41, 112] width 51 height 4
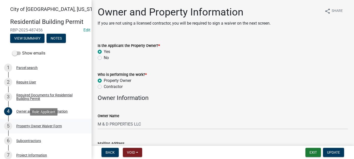
click at [31, 126] on div "Property Owner Waiver Form" at bounding box center [39, 127] width 46 height 4
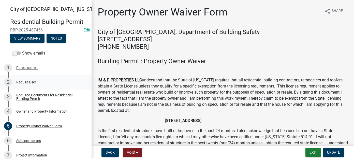
click at [34, 85] on div "2 Require User" at bounding box center [43, 82] width 79 height 8
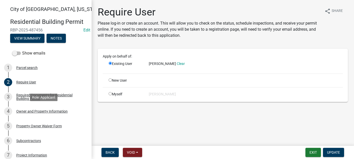
click at [38, 113] on div "Owner and Property Information" at bounding box center [41, 112] width 51 height 4
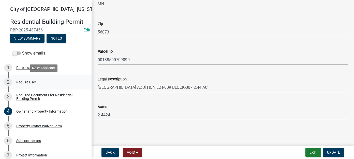
click at [31, 84] on div "Require User" at bounding box center [26, 83] width 20 height 4
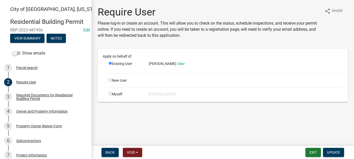
click at [150, 63] on span "Kral" at bounding box center [162, 64] width 27 height 4
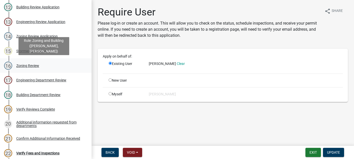
scroll to position [280, 0]
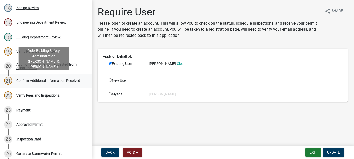
click at [35, 79] on div "Confirm Additional Information Received" at bounding box center [48, 81] width 64 height 4
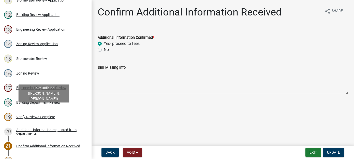
scroll to position [203, 0]
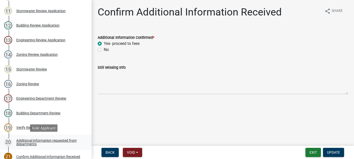
click at [28, 141] on div "Additional information requested from departments" at bounding box center [49, 142] width 67 height 7
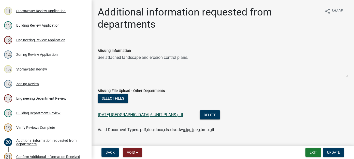
click at [172, 113] on link "[DATE] [GEOGRAPHIC_DATA] 6 UNIT PLANS.pdf" at bounding box center [140, 115] width 85 height 5
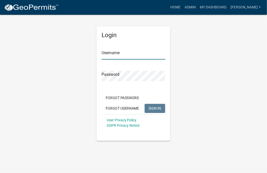
type input "[PERSON_NAME]"
click at [157, 108] on span "SIGN IN" at bounding box center [155, 108] width 12 height 4
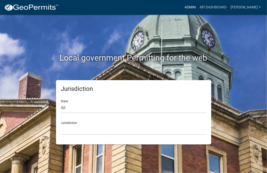
click at [198, 7] on link "Admin" at bounding box center [189, 8] width 15 height 10
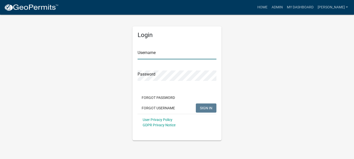
type input "[PERSON_NAME]"
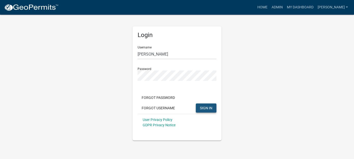
click at [204, 107] on span "SIGN IN" at bounding box center [206, 108] width 12 height 4
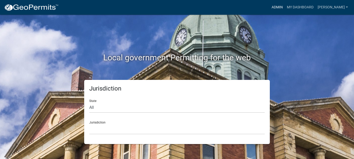
click at [285, 9] on link "Admin" at bounding box center [277, 8] width 15 height 10
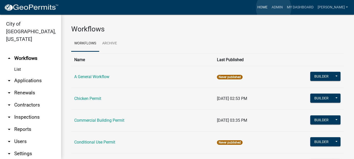
click at [270, 8] on link "Home" at bounding box center [262, 8] width 14 height 10
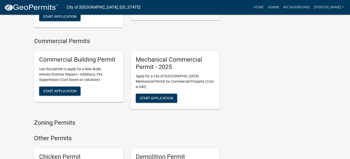
scroll to position [458, 0]
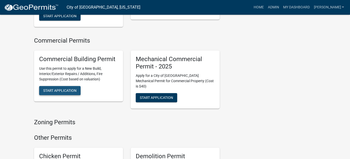
click at [66, 89] on span "Start Application" at bounding box center [59, 91] width 33 height 4
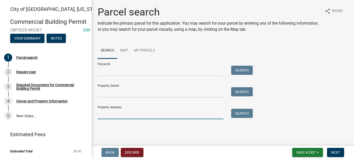
click at [131, 114] on input "Property Address:" at bounding box center [161, 114] width 126 height 10
type input "2229 highland"
click at [244, 113] on button "Search" at bounding box center [242, 113] width 22 height 9
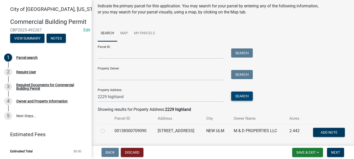
scroll to position [34, 0]
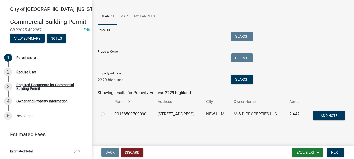
click at [107, 111] on label at bounding box center [107, 111] width 0 height 0
click at [107, 114] on input "radio" at bounding box center [108, 112] width 3 height 3
radio input "true"
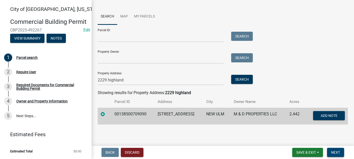
click at [336, 153] on span "Next" at bounding box center [335, 153] width 9 height 4
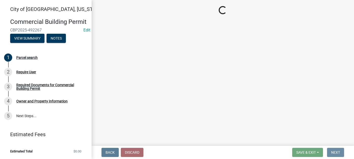
scroll to position [0, 0]
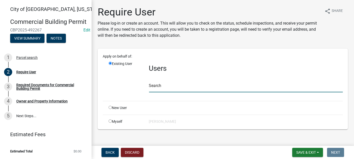
click at [158, 87] on input "text" at bounding box center [246, 87] width 194 height 10
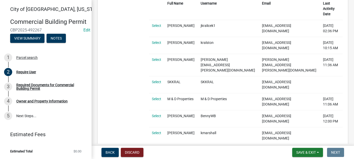
scroll to position [102, 0]
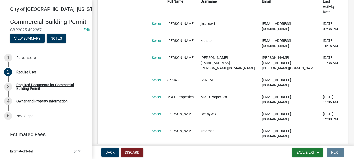
type input "kral"
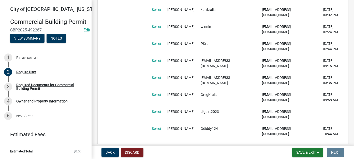
scroll to position [305, 0]
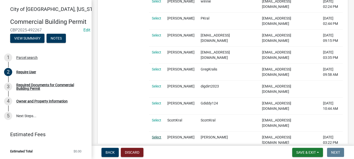
click at [158, 136] on link "Select" at bounding box center [156, 138] width 9 height 4
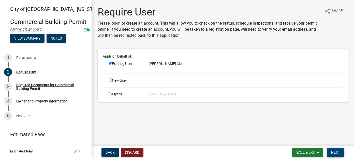
click at [334, 151] on span "Next" at bounding box center [335, 153] width 9 height 4
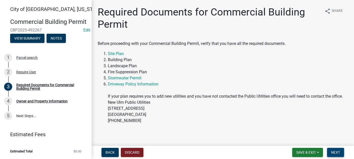
click at [339, 154] on span "Next" at bounding box center [335, 153] width 9 height 4
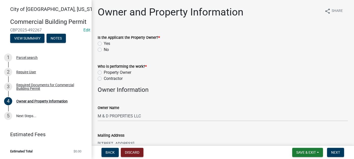
click at [104, 42] on label "Yes" at bounding box center [107, 44] width 6 height 6
click at [104, 42] on input "Yes" at bounding box center [105, 42] width 3 height 3
radio input "true"
click at [104, 72] on label "Property Owner" at bounding box center [117, 73] width 27 height 6
click at [104, 72] on input "Property Owner" at bounding box center [105, 71] width 3 height 3
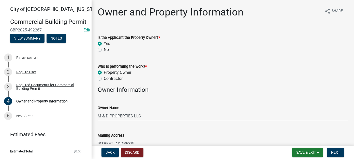
radio input "true"
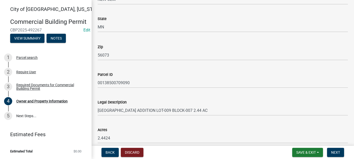
scroll to position [373, 0]
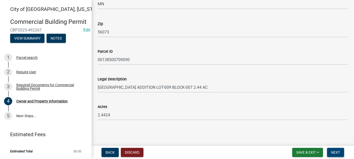
click at [337, 152] on span "Next" at bounding box center [335, 153] width 9 height 4
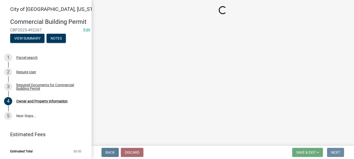
scroll to position [0, 0]
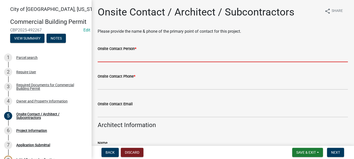
click at [149, 55] on input "Onsite Contact Person *" at bounding box center [223, 57] width 250 height 10
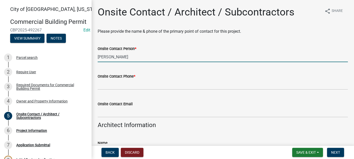
type input "Mike Kral"
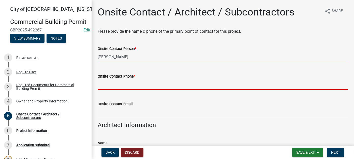
click at [126, 86] on input "Onsite Contact Phone *" at bounding box center [223, 85] width 250 height 10
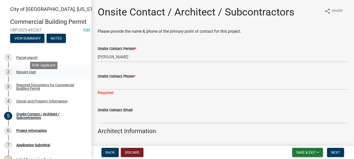
click at [28, 74] on div "Require User" at bounding box center [26, 72] width 20 height 4
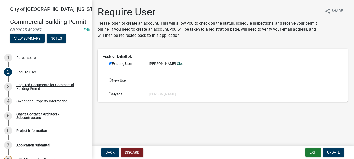
click at [177, 63] on link "Clear" at bounding box center [181, 64] width 8 height 4
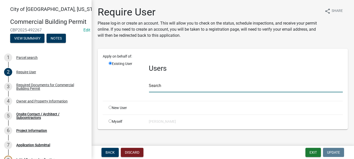
click at [160, 88] on input "text" at bounding box center [246, 87] width 194 height 10
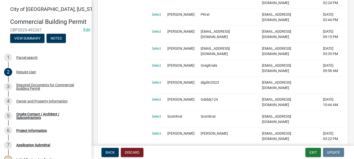
scroll to position [309, 0]
type input "[PERSON_NAME]"
click at [157, 132] on link "Select" at bounding box center [156, 134] width 9 height 4
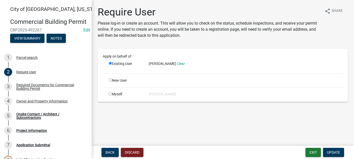
scroll to position [0, 0]
click at [333, 152] on span "Update" at bounding box center [333, 153] width 13 height 4
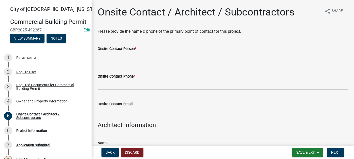
click at [112, 58] on input "Onsite Contact Person *" at bounding box center [223, 57] width 250 height 10
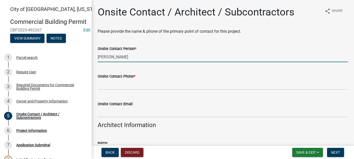
type input "Mike Kral"
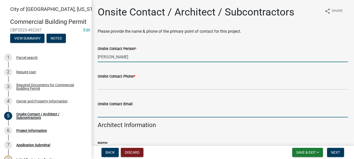
click at [118, 116] on input "Onsite Contact Email" at bounding box center [223, 112] width 250 height 10
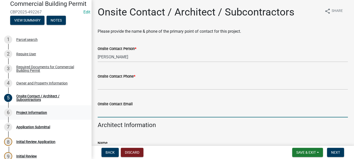
scroll to position [25, 0]
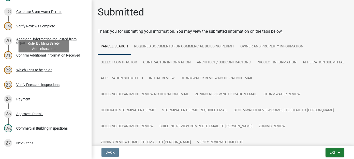
scroll to position [382, 0]
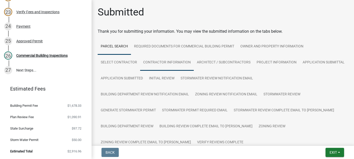
click at [171, 63] on link "Contractor Information" at bounding box center [167, 63] width 54 height 16
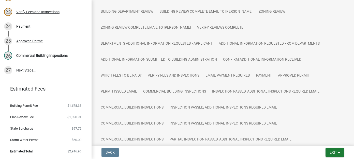
scroll to position [0, 0]
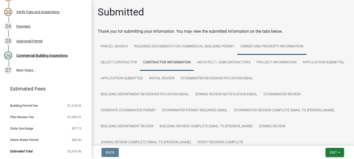
click at [259, 48] on link "Owner and Property Information" at bounding box center [271, 47] width 69 height 16
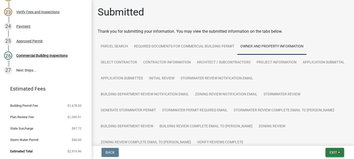
click at [337, 154] on span "Exit" at bounding box center [333, 153] width 7 height 4
click at [326, 141] on button "Save & Exit" at bounding box center [323, 140] width 41 height 12
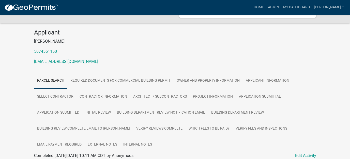
scroll to position [37, 0]
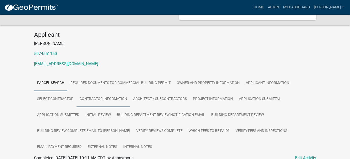
click at [103, 93] on link "Contractor Information" at bounding box center [104, 99] width 54 height 16
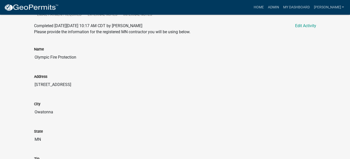
scroll to position [17, 0]
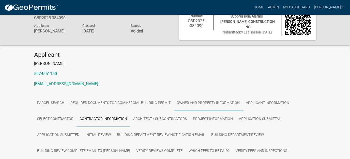
click at [216, 106] on link "Owner and Property Information" at bounding box center [208, 103] width 69 height 16
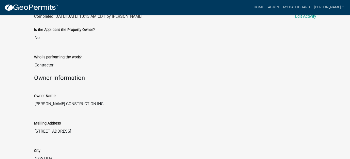
scroll to position [0, 0]
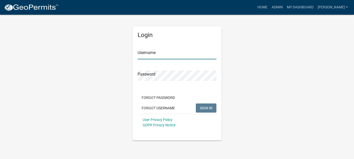
type input "[PERSON_NAME]"
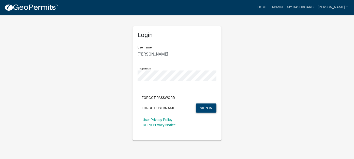
drag, startPoint x: 198, startPoint y: 105, endPoint x: 194, endPoint y: 103, distance: 4.7
click at [198, 105] on button "SIGN IN" at bounding box center [206, 108] width 21 height 9
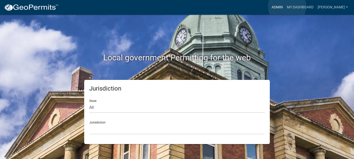
click at [285, 6] on link "Admin" at bounding box center [277, 8] width 15 height 10
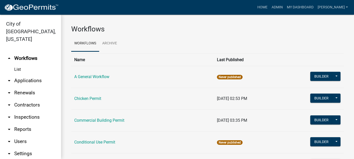
click at [39, 75] on link "arrow_drop_down Applications" at bounding box center [30, 81] width 61 height 12
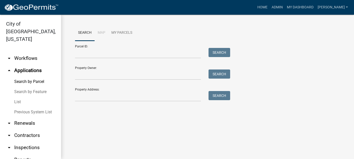
click at [18, 97] on link "List" at bounding box center [30, 102] width 61 height 10
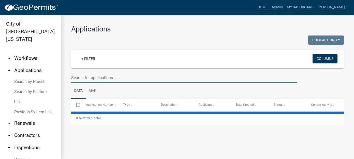
click at [101, 78] on input "text" at bounding box center [184, 78] width 226 height 10
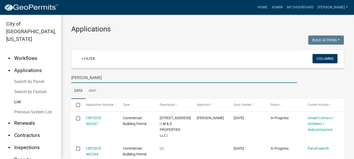
type input "[PERSON_NAME]"
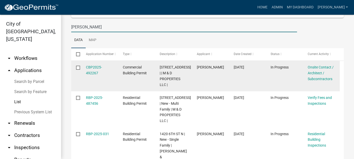
scroll to position [76, 0]
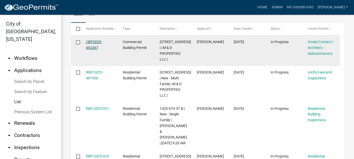
click at [92, 41] on link "CBP2025-492267" at bounding box center [94, 45] width 16 height 10
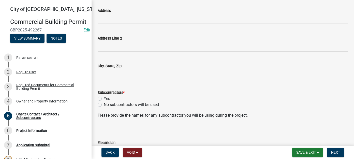
scroll to position [178, 0]
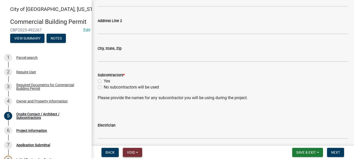
click at [139, 152] on button "Void" at bounding box center [132, 152] width 19 height 9
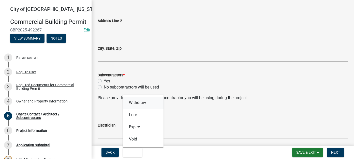
click at [145, 102] on button "Withdraw" at bounding box center [143, 103] width 41 height 12
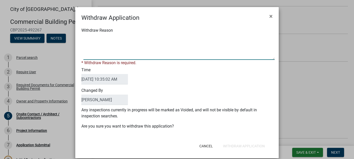
click at [170, 51] on textarea "Withdraw Reason" at bounding box center [178, 47] width 191 height 25
type textarea "M"
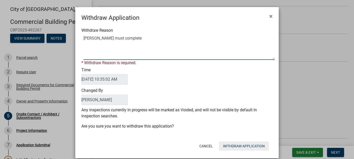
type textarea "[PERSON_NAME] must complete"
click at [251, 147] on form "Withdraw Application × Withdraw Reason * Withdraw Reason is required. Time [DAT…" at bounding box center [176, 80] width 203 height 147
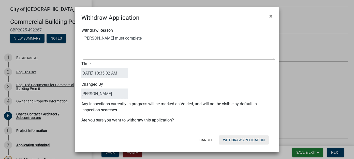
click at [247, 139] on button "Withdraw Application" at bounding box center [244, 140] width 50 height 9
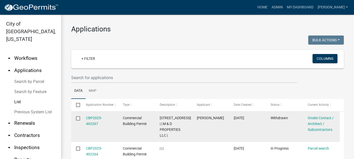
scroll to position [25, 0]
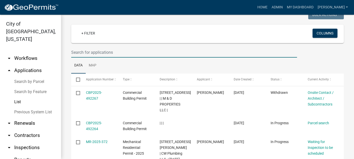
click at [126, 50] on input "text" at bounding box center [184, 52] width 226 height 10
type input "[PERSON_NAME]"
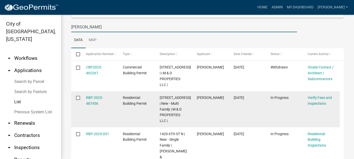
scroll to position [76, 0]
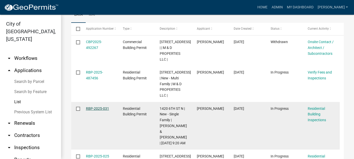
click at [104, 110] on link "RBP-2025-031" at bounding box center [97, 109] width 23 height 4
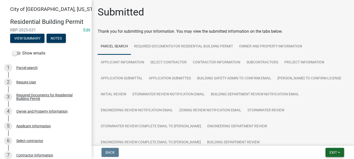
click at [337, 154] on span "Exit" at bounding box center [333, 153] width 7 height 4
click at [330, 142] on button "Save & Exit" at bounding box center [323, 140] width 41 height 12
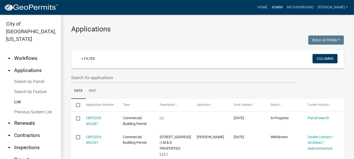
click at [285, 7] on link "Admin" at bounding box center [277, 8] width 15 height 10
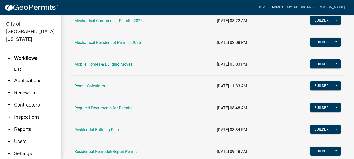
scroll to position [331, 0]
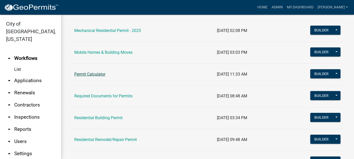
click at [92, 74] on link "Permit Calculator" at bounding box center [89, 74] width 31 height 5
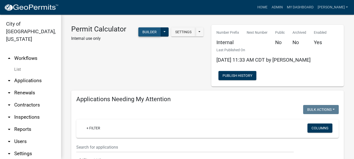
click at [140, 31] on button "Builder" at bounding box center [149, 31] width 22 height 9
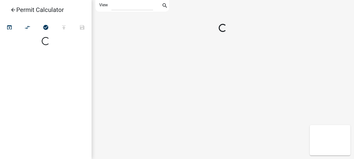
select select "1"
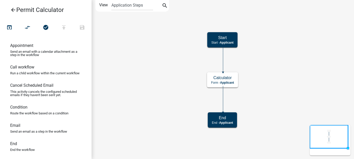
click at [13, 9] on icon "arrow_back" at bounding box center [13, 10] width 6 height 7
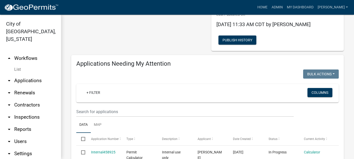
scroll to position [76, 0]
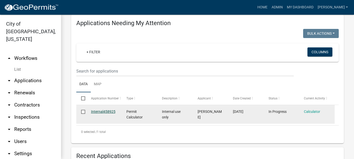
click at [103, 111] on link "Internal458925" at bounding box center [103, 112] width 24 height 4
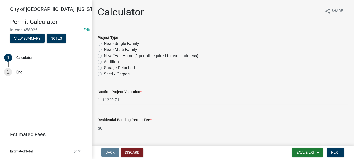
drag, startPoint x: 132, startPoint y: 101, endPoint x: 36, endPoint y: 100, distance: 95.9
click at [38, 101] on div "City of New Ulm, Minnesota Permit Calculator Internal458925 Edit View Summary N…" at bounding box center [177, 79] width 354 height 159
type input "200000"
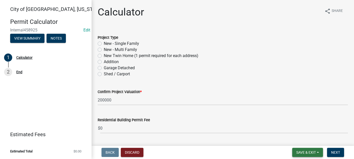
click at [316, 154] on span "Save & Exit" at bounding box center [306, 153] width 20 height 4
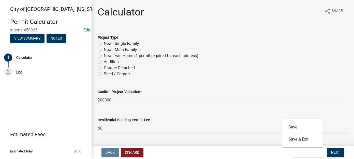
click at [330, 134] on input "0" at bounding box center [224, 128] width 248 height 10
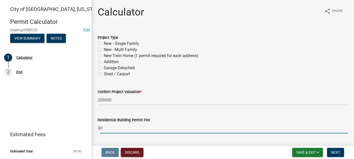
click at [131, 154] on button "Discard" at bounding box center [132, 152] width 23 height 9
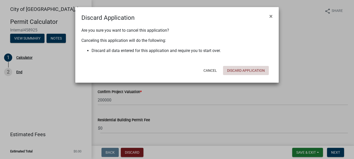
click at [247, 72] on button "Discard Application" at bounding box center [246, 70] width 46 height 9
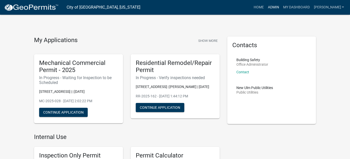
click at [281, 6] on link "Admin" at bounding box center [273, 8] width 15 height 10
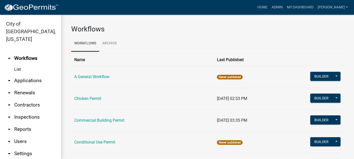
click at [25, 124] on link "arrow_drop_down Reports" at bounding box center [30, 130] width 61 height 12
select select "0: null"
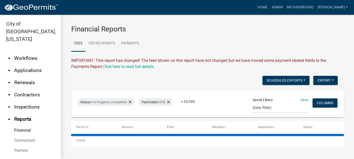
click at [28, 52] on link "arrow_drop_down Workflows" at bounding box center [30, 58] width 61 height 12
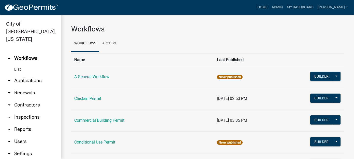
click at [19, 75] on link "arrow_drop_down Applications" at bounding box center [30, 81] width 61 height 12
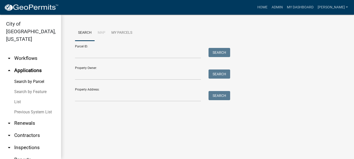
click at [16, 97] on link "List" at bounding box center [30, 102] width 61 height 10
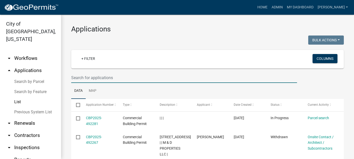
click at [93, 78] on input "text" at bounding box center [184, 78] width 226 height 10
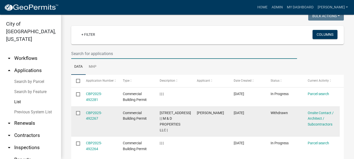
scroll to position [51, 0]
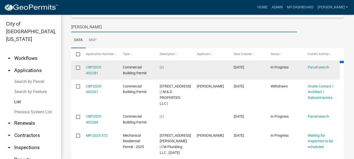
type input "kral"
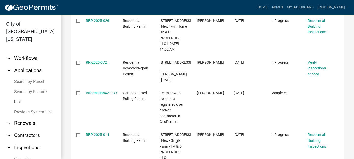
scroll to position [280, 0]
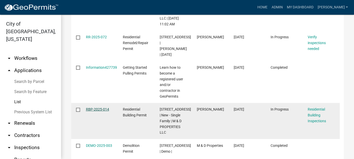
click at [100, 112] on link "RBP-2025-014" at bounding box center [97, 110] width 23 height 4
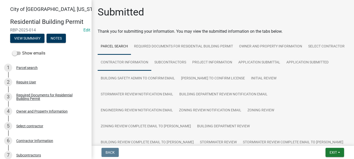
click at [151, 62] on link "Contractor Information" at bounding box center [125, 63] width 54 height 16
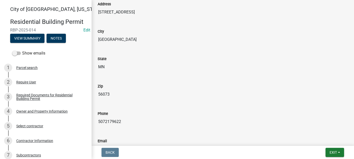
scroll to position [483, 0]
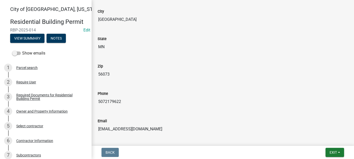
drag, startPoint x: 99, startPoint y: 101, endPoint x: 121, endPoint y: 101, distance: 21.9
click at [121, 101] on input "5072179622" at bounding box center [223, 102] width 250 height 10
click at [330, 154] on span "Exit" at bounding box center [333, 153] width 7 height 4
click at [327, 142] on button "Save & Exit" at bounding box center [323, 140] width 41 height 12
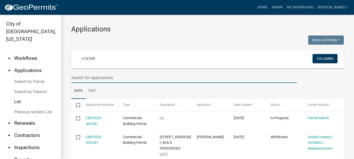
click at [128, 80] on input "text" at bounding box center [184, 78] width 226 height 10
type input "2229"
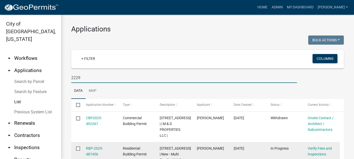
scroll to position [25, 0]
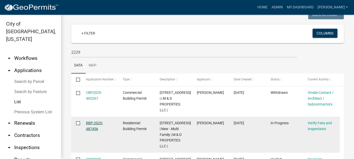
click at [98, 124] on link "RBP-2025-487456" at bounding box center [94, 126] width 17 height 10
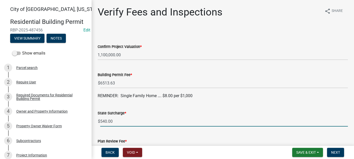
click at [132, 121] on input "540.00" at bounding box center [224, 121] width 248 height 10
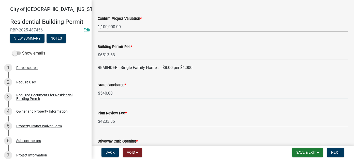
scroll to position [51, 0]
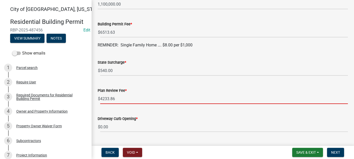
drag, startPoint x: 120, startPoint y: 101, endPoint x: 101, endPoint y: 101, distance: 18.6
click at [101, 101] on input "4233.86" at bounding box center [224, 99] width 248 height 10
type input "1628.41"
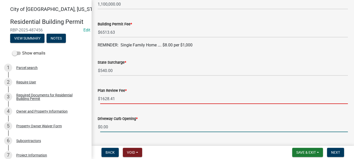
click at [122, 129] on input "0.00" at bounding box center [224, 127] width 248 height 10
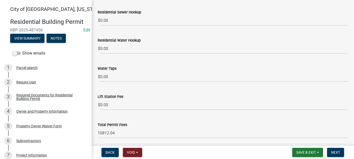
scroll to position [317, 0]
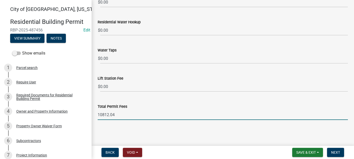
click at [116, 115] on input "10812.04" at bounding box center [223, 115] width 250 height 10
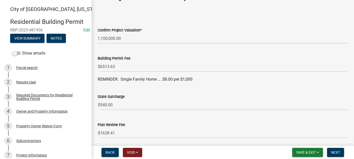
scroll to position [0, 0]
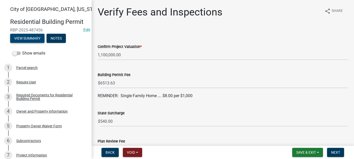
click at [35, 39] on button "View Summary" at bounding box center [27, 38] width 34 height 9
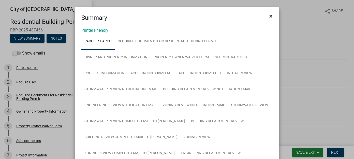
click at [269, 16] on span "×" at bounding box center [270, 16] width 3 height 7
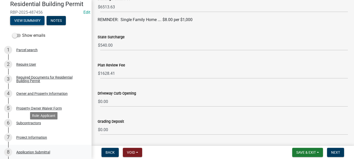
scroll to position [25, 0]
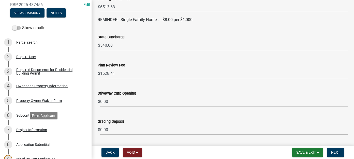
click at [32, 133] on div "7 Project Information" at bounding box center [43, 130] width 79 height 8
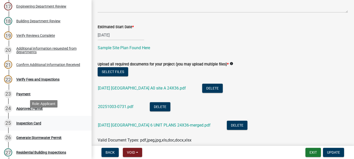
scroll to position [305, 0]
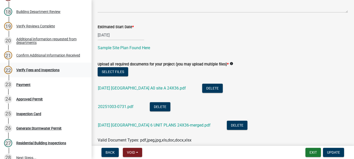
click at [45, 71] on div "Verify Fees and Inspections" at bounding box center [37, 70] width 43 height 4
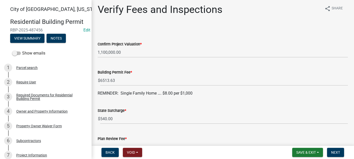
scroll to position [0, 0]
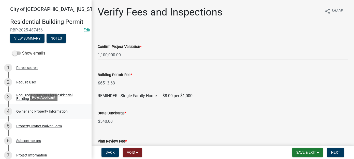
click at [43, 112] on div "Owner and Property Information" at bounding box center [41, 112] width 51 height 4
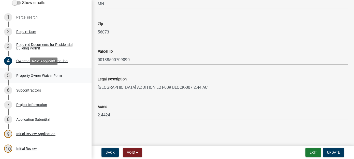
scroll to position [51, 0]
click at [35, 92] on div "6 Subcontractors" at bounding box center [43, 90] width 79 height 8
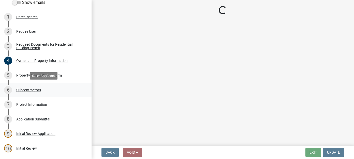
scroll to position [0, 0]
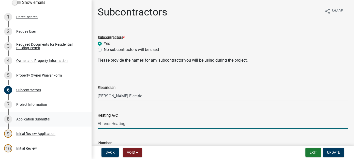
drag, startPoint x: 128, startPoint y: 124, endPoint x: 75, endPoint y: 120, distance: 53.8
click at [75, 120] on div "City of New Ulm, Minnesota Residential Building Permit RBP-2025-487456 Edit Vie…" at bounding box center [177, 79] width 354 height 159
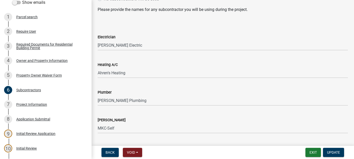
scroll to position [102, 0]
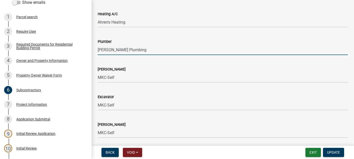
drag, startPoint x: 131, startPoint y: 49, endPoint x: 88, endPoint y: 49, distance: 42.7
click at [88, 49] on div "City of New Ulm, Minnesota Residential Building Permit RBP-2025-487456 Edit Vie…" at bounding box center [177, 79] width 354 height 159
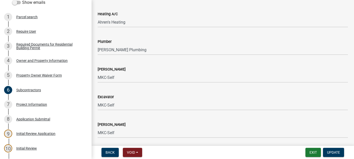
scroll to position [127, 0]
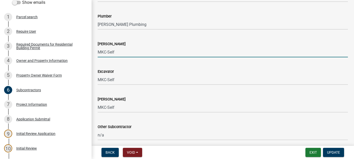
drag, startPoint x: 124, startPoint y: 54, endPoint x: 89, endPoint y: 51, distance: 34.7
click at [89, 51] on div "City of New Ulm, Minnesota Residential Building Permit RBP-2025-487456 Edit Vie…" at bounding box center [177, 79] width 354 height 159
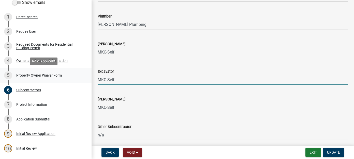
drag, startPoint x: 128, startPoint y: 82, endPoint x: 87, endPoint y: 80, distance: 41.3
click at [87, 80] on div "City of New Ulm, Minnesota Residential Building Permit RBP-2025-487456 Edit Vie…" at bounding box center [177, 79] width 354 height 159
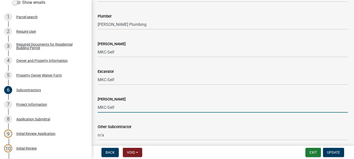
drag, startPoint x: 120, startPoint y: 110, endPoint x: 93, endPoint y: 109, distance: 27.2
click at [93, 109] on div "Subcontractors share Share Subcontractors * Yes No subcontractors will be used …" at bounding box center [223, 14] width 262 height 270
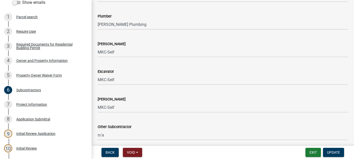
scroll to position [147, 0]
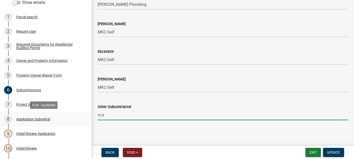
drag, startPoint x: 113, startPoint y: 114, endPoint x: 78, endPoint y: 114, distance: 35.4
click at [78, 114] on div "City of New Ulm, Minnesota Residential Building Permit RBP-2025-487456 Edit Vie…" at bounding box center [177, 79] width 354 height 159
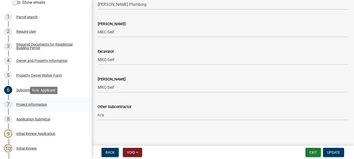
click at [25, 105] on div "Project Information" at bounding box center [31, 105] width 31 height 4
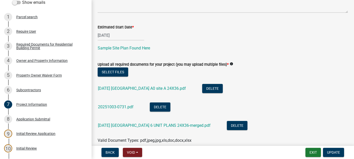
scroll to position [203, 0]
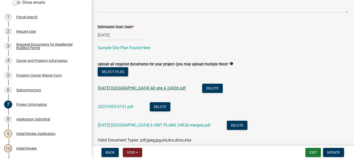
click at [153, 89] on link "04-07-2025 Lakeside Village A0 site A 24X36.pdf" at bounding box center [142, 88] width 88 height 5
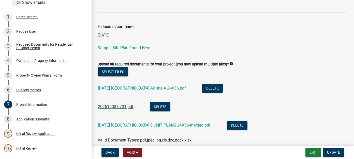
click at [122, 106] on link "20251003-0731.pdf" at bounding box center [116, 107] width 36 height 5
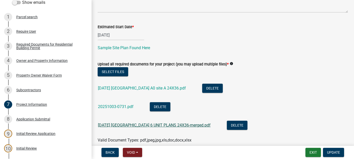
click at [130, 123] on link "05-29-2025 Lakeside Village 6 UNIT PLANS 24X36-merged.pdf" at bounding box center [154, 125] width 113 height 5
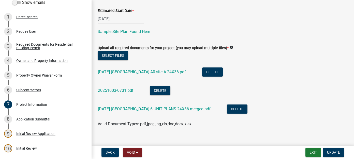
scroll to position [227, 0]
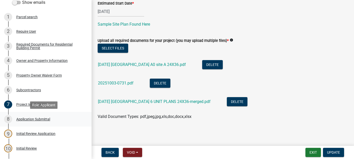
drag, startPoint x: 39, startPoint y: 117, endPoint x: 33, endPoint y: 117, distance: 6.1
click at [39, 118] on div "Application Submittal" at bounding box center [33, 120] width 34 height 4
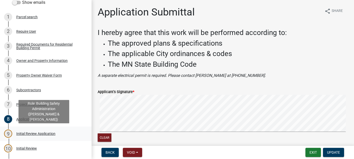
click at [52, 135] on div "Initial Review Application" at bounding box center [35, 134] width 39 height 4
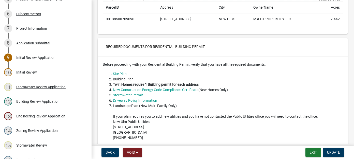
scroll to position [229, 0]
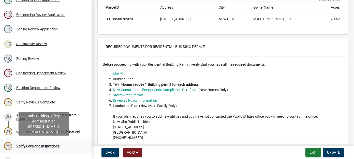
click at [35, 146] on div "Verify Fees and Inspections" at bounding box center [37, 147] width 43 height 4
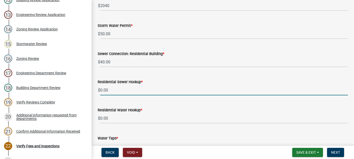
click at [115, 89] on input "0.00" at bounding box center [224, 90] width 248 height 10
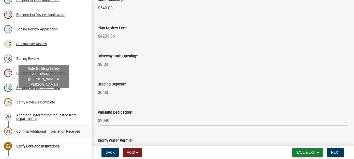
scroll to position [280, 0]
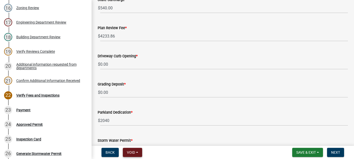
click at [135, 151] on span "Void" at bounding box center [131, 153] width 8 height 4
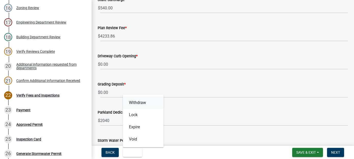
click at [140, 100] on button "Withdraw" at bounding box center [143, 103] width 41 height 12
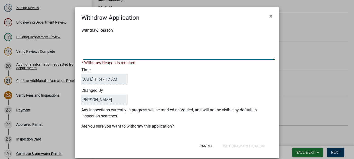
click at [105, 53] on textarea "Withdraw Reason" at bounding box center [178, 47] width 191 height 25
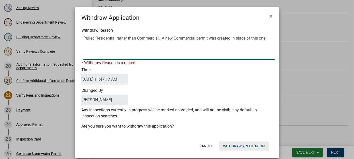
type textarea "Pulled Residential rather than Commercial. A new Commercial permit was created …"
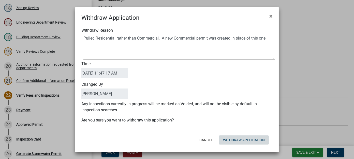
click at [242, 144] on button "Withdraw Application" at bounding box center [244, 140] width 50 height 9
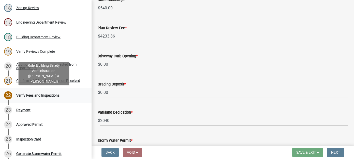
scroll to position [178, 0]
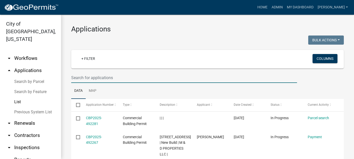
click at [93, 77] on input "text" at bounding box center [184, 78] width 226 height 10
click at [88, 57] on link "+ Filter" at bounding box center [88, 58] width 22 height 9
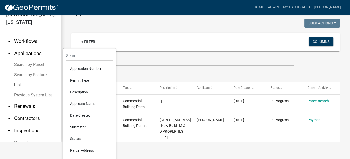
scroll to position [25, 0]
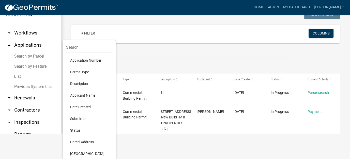
click at [80, 133] on li "Status" at bounding box center [89, 131] width 47 height 12
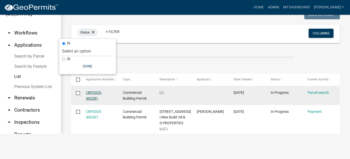
scroll to position [0, 0]
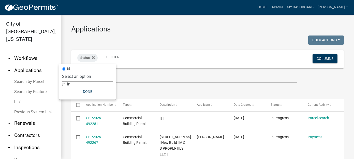
click at [83, 75] on select "Select an option Not Started In Progress Completed Expired Locked Withdrawn Voi…" at bounding box center [87, 76] width 51 height 10
select select "8"
click at [72, 71] on select "Select an option Not Started In Progress Completed Expired Locked Withdrawn Voi…" at bounding box center [87, 76] width 51 height 10
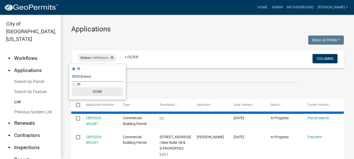
click at [100, 92] on button "Done" at bounding box center [97, 91] width 51 height 9
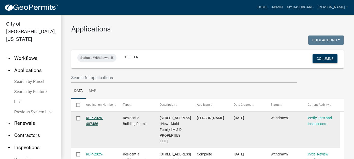
click at [95, 125] on link "RBP-2025-487456" at bounding box center [94, 121] width 17 height 10
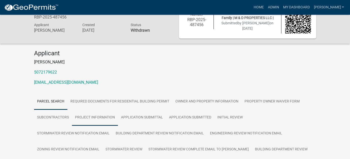
scroll to position [25, 0]
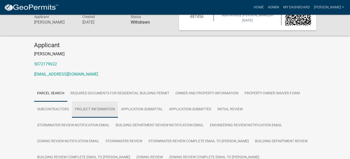
click at [102, 110] on link "Project Information" at bounding box center [95, 110] width 46 height 16
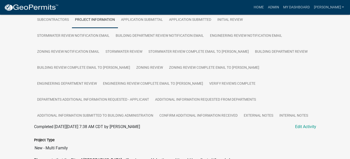
scroll to position [0, 0]
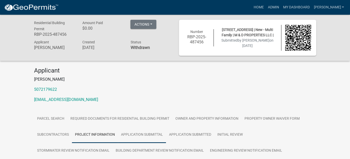
click at [142, 131] on link "Application Submittal" at bounding box center [142, 135] width 48 height 16
click at [185, 137] on link "Application Submitted" at bounding box center [190, 135] width 48 height 16
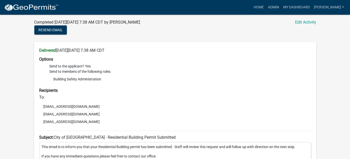
scroll to position [67, 0]
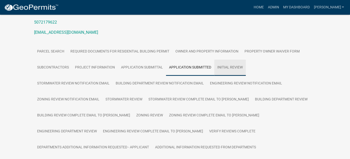
click at [223, 69] on link "Initial Review" at bounding box center [230, 68] width 32 height 16
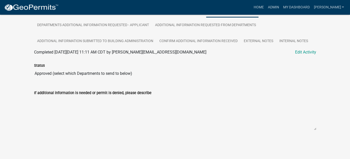
scroll to position [63, 0]
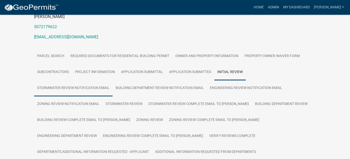
click at [80, 90] on link "Stormwater Review Notification Email" at bounding box center [73, 88] width 79 height 16
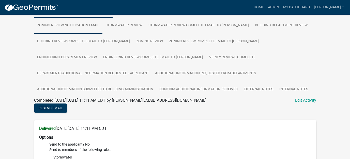
scroll to position [90, 0]
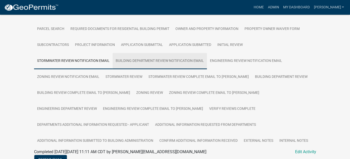
click at [128, 64] on link "Building Department Review Notification Email" at bounding box center [160, 61] width 94 height 16
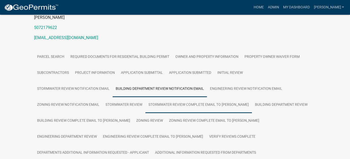
scroll to position [61, 0]
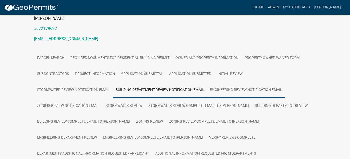
click at [229, 90] on link "Engineering Review Notification Email" at bounding box center [246, 90] width 78 height 16
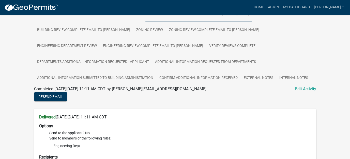
scroll to position [117, 0]
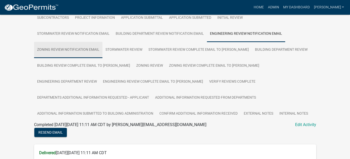
click at [71, 50] on link "Zoning Review Notification Email" at bounding box center [68, 50] width 68 height 16
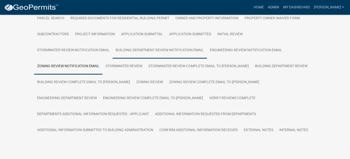
scroll to position [115, 0]
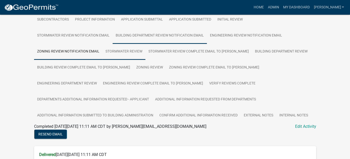
click at [128, 51] on link "Stormwater Review" at bounding box center [124, 52] width 43 height 16
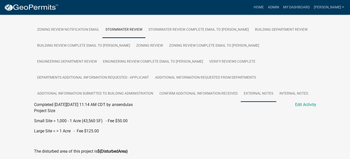
scroll to position [137, 0]
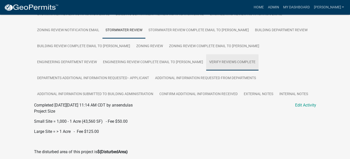
click at [206, 59] on link "Verify Reviews Complete" at bounding box center [232, 62] width 52 height 16
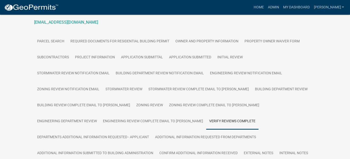
scroll to position [113, 0]
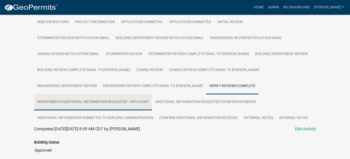
click at [152, 94] on link "Departments Additional Information Requested - Applicant" at bounding box center [93, 102] width 118 height 16
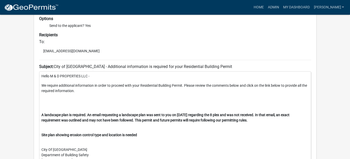
scroll to position [159, 0]
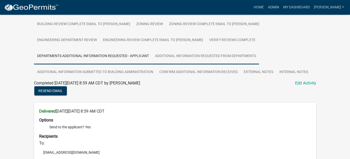
click at [152, 59] on link "Additional information requested from departments" at bounding box center [205, 56] width 107 height 16
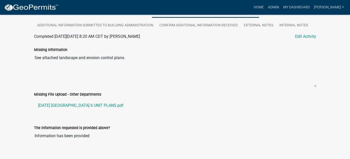
scroll to position [212, 0]
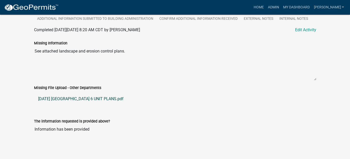
click at [106, 98] on link "10-13-2025 Lakeside Village 6 UNIT PLANS.pdf" at bounding box center [175, 99] width 282 height 12
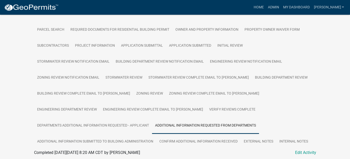
scroll to position [85, 0]
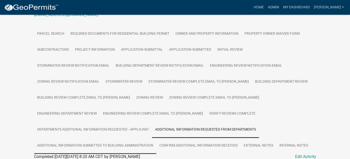
click at [156, 138] on link "Additional Information submitted to Building Administration" at bounding box center [95, 146] width 122 height 16
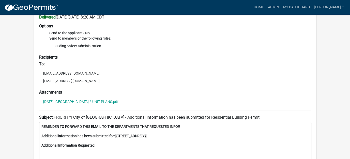
scroll to position [279, 0]
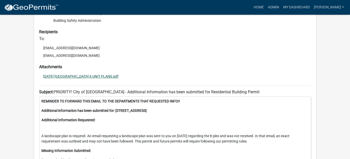
click at [82, 76] on link "10-13-2025 Lakeside Village 6 UNIT PLANS.pdf" at bounding box center [80, 77] width 75 height 4
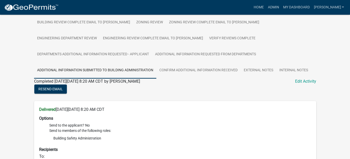
scroll to position [171, 0]
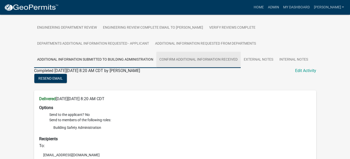
click at [156, 61] on link "Confirm Additional Information Received" at bounding box center [198, 60] width 84 height 16
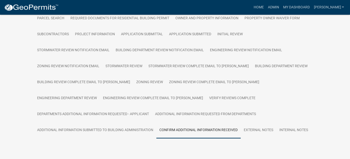
scroll to position [115, 0]
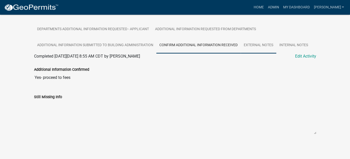
click at [241, 45] on link "External Notes" at bounding box center [259, 45] width 36 height 16
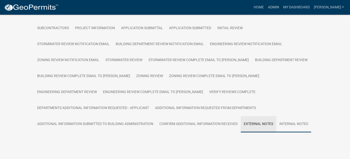
scroll to position [186, 0]
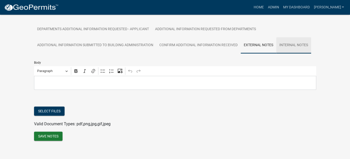
click at [276, 45] on link "Internal Notes" at bounding box center [293, 45] width 35 height 16
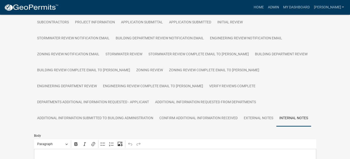
scroll to position [63, 0]
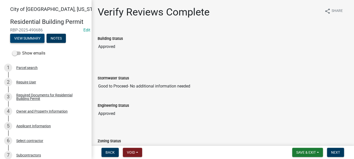
click at [29, 40] on button "View Summary" at bounding box center [27, 38] width 34 height 9
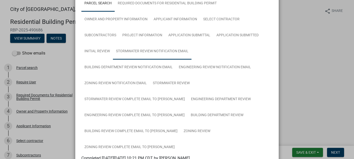
scroll to position [51, 0]
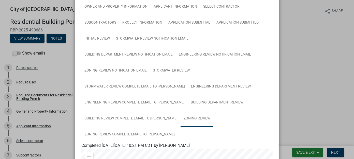
click at [186, 117] on link "Zoning Review" at bounding box center [197, 119] width 33 height 16
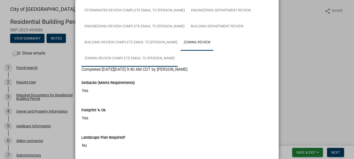
click at [138, 53] on link "Zoning Review Complete Email to [PERSON_NAME]" at bounding box center [129, 59] width 96 height 16
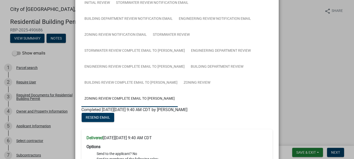
scroll to position [262, 0]
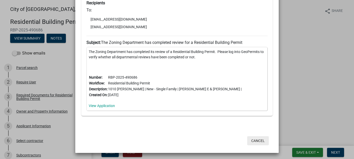
click at [260, 141] on button "Cancel" at bounding box center [258, 141] width 22 height 9
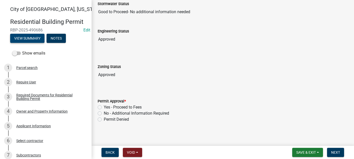
scroll to position [77, 0]
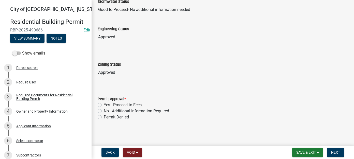
drag, startPoint x: 100, startPoint y: 104, endPoint x: 222, endPoint y: 139, distance: 126.9
click at [104, 104] on label "Yes - Proceed to Fees" at bounding box center [123, 105] width 38 height 6
click at [104, 104] on input "Yes - Proceed to Fees" at bounding box center [105, 103] width 3 height 3
radio input "true"
click at [333, 152] on span "Next" at bounding box center [335, 153] width 9 height 4
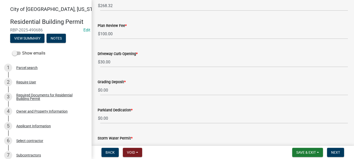
scroll to position [127, 0]
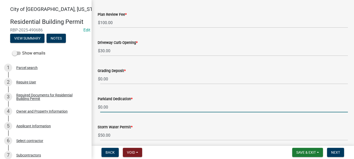
click at [115, 106] on input "0.00" at bounding box center [224, 107] width 248 height 10
drag, startPoint x: 112, startPoint y: 106, endPoint x: 91, endPoint y: 106, distance: 21.6
click at [91, 106] on div "[GEOGRAPHIC_DATA], [US_STATE] Residential Building Permit RBP-2025-490686 Edit …" at bounding box center [177, 79] width 354 height 159
type input "340"
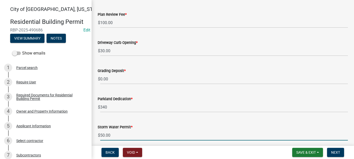
click at [128, 137] on input "50.00" at bounding box center [224, 135] width 248 height 10
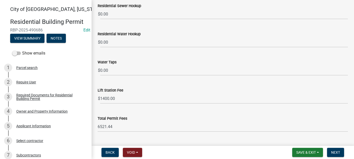
scroll to position [317, 0]
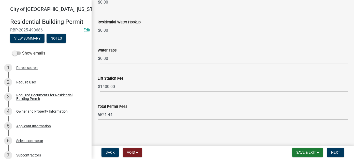
click at [295, 129] on main "Verify Fees and Inspections share Share Confirm Project Valuation * 536640 Buil…" at bounding box center [223, 72] width 262 height 144
click at [336, 151] on span "Next" at bounding box center [335, 153] width 9 height 4
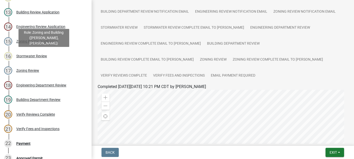
scroll to position [254, 0]
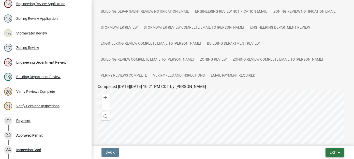
click at [328, 154] on button "Exit" at bounding box center [335, 152] width 19 height 9
click at [327, 142] on button "Save & Exit" at bounding box center [323, 140] width 41 height 12
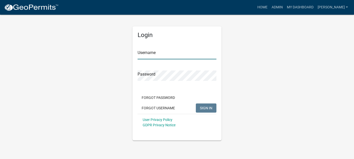
type input "[PERSON_NAME]"
click at [206, 107] on span "SIGN IN" at bounding box center [206, 108] width 12 height 4
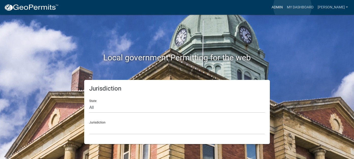
click at [285, 7] on link "Admin" at bounding box center [277, 8] width 15 height 10
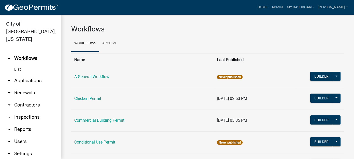
click at [34, 75] on link "arrow_drop_down Applications" at bounding box center [30, 81] width 61 height 12
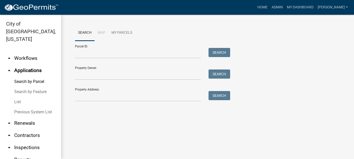
click at [21, 97] on link "List" at bounding box center [30, 102] width 61 height 10
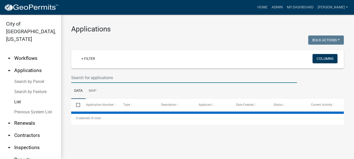
click at [96, 78] on input "text" at bounding box center [184, 78] width 226 height 10
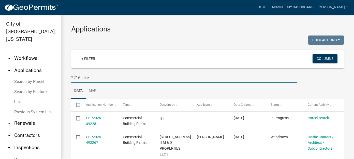
type input "2216 lake"
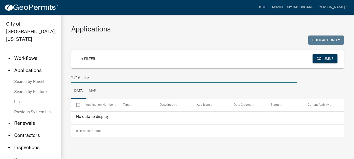
click at [31, 77] on link "Search by Parcel" at bounding box center [30, 82] width 61 height 10
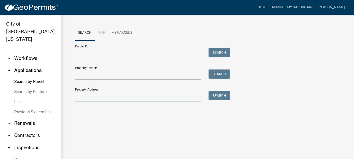
click at [113, 100] on input "Property Address:" at bounding box center [138, 96] width 126 height 10
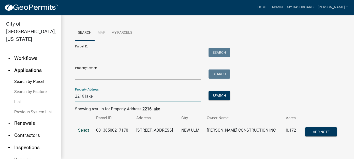
type input "2216 lake"
click at [78, 129] on span "Select" at bounding box center [83, 130] width 11 height 5
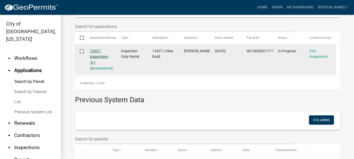
scroll to position [153, 0]
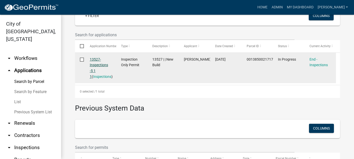
click at [98, 66] on link "13527-Inspections -5 1 1" at bounding box center [99, 67] width 18 height 21
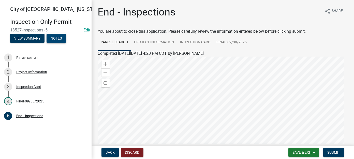
click at [63, 38] on button "Notes" at bounding box center [56, 38] width 19 height 9
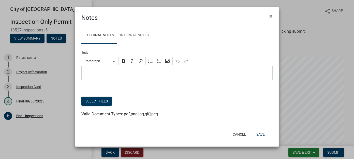
click at [97, 73] on p "Editor editing area: main. Press Alt+0 for help." at bounding box center [177, 73] width 186 height 6
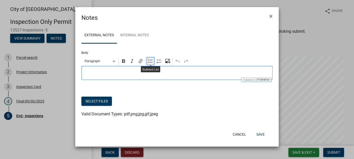
click at [151, 64] on button "Bulleted List" at bounding box center [151, 61] width 8 height 8
click at [106, 101] on button "Select files" at bounding box center [96, 101] width 31 height 9
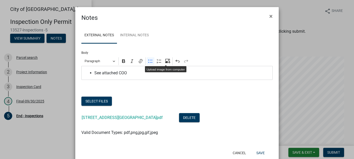
click at [149, 72] on div "Upload image from computer" at bounding box center [165, 69] width 41 height 6
click at [134, 74] on span "See attached COO" at bounding box center [182, 73] width 176 height 6
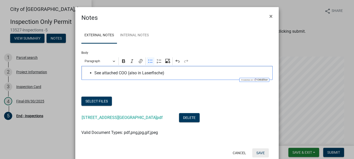
click at [262, 153] on button "Save" at bounding box center [260, 153] width 17 height 9
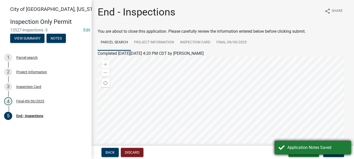
click at [319, 147] on div "Application Notes Saved" at bounding box center [317, 148] width 60 height 6
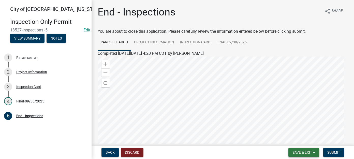
click at [296, 152] on span "Save & Exit" at bounding box center [302, 153] width 20 height 4
click at [292, 139] on button "Save & Exit" at bounding box center [299, 140] width 41 height 12
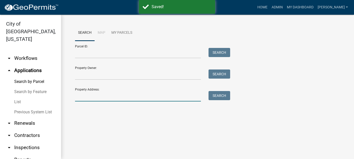
click at [111, 95] on input "Property Address:" at bounding box center [138, 96] width 126 height 10
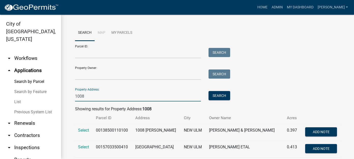
drag, startPoint x: 86, startPoint y: 96, endPoint x: 58, endPoint y: 93, distance: 28.7
click at [58, 93] on div "City of New Ulm, Minnesota arrow_drop_down Workflows List arrow_drop_up Applica…" at bounding box center [177, 87] width 354 height 145
type input "1010 mack"
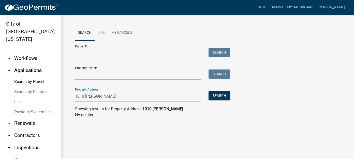
click at [108, 98] on input "1010 mack" at bounding box center [138, 96] width 126 height 10
drag, startPoint x: 108, startPoint y: 98, endPoint x: 18, endPoint y: 87, distance: 90.2
click at [18, 87] on div "City of New Ulm, Minnesota arrow_drop_down Workflows List arrow_drop_up Applica…" at bounding box center [177, 87] width 354 height 145
click at [20, 97] on link "List" at bounding box center [30, 102] width 61 height 10
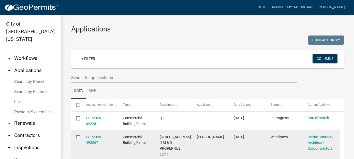
click at [93, 135] on div "CBP2025-492267" at bounding box center [99, 141] width 27 height 12
click at [94, 138] on link "CBP2025-492267" at bounding box center [94, 140] width 16 height 10
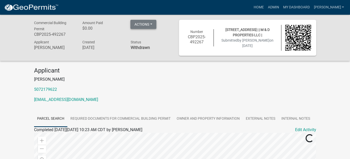
click at [155, 26] on button "Actions" at bounding box center [143, 24] width 26 height 9
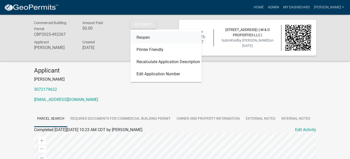
click at [152, 39] on link "Reopen" at bounding box center [165, 38] width 71 height 12
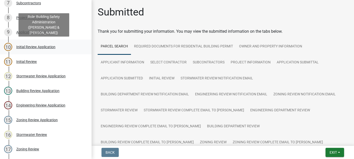
scroll to position [254, 0]
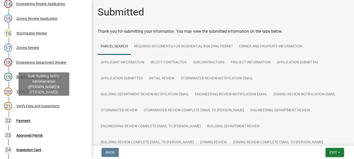
click at [31, 108] on div "Verify Fees and Inspections" at bounding box center [37, 107] width 43 height 4
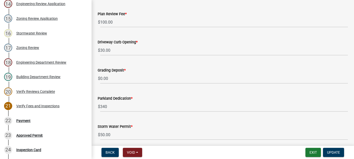
scroll to position [153, 0]
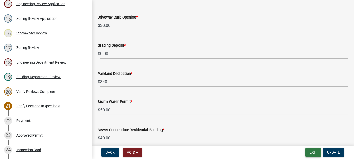
click at [315, 152] on button "Exit" at bounding box center [313, 152] width 16 height 9
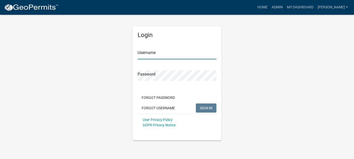
type input "[PERSON_NAME]"
click at [213, 108] on button "SIGN IN" at bounding box center [206, 108] width 21 height 9
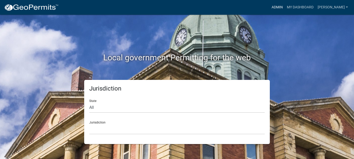
click at [285, 9] on link "Admin" at bounding box center [277, 8] width 15 height 10
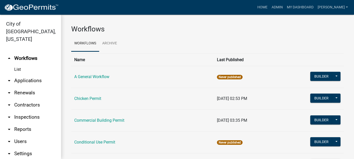
click at [35, 75] on link "arrow_drop_down Applications" at bounding box center [30, 81] width 61 height 12
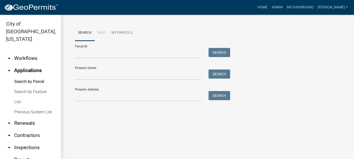
click at [20, 97] on link "List" at bounding box center [30, 102] width 61 height 10
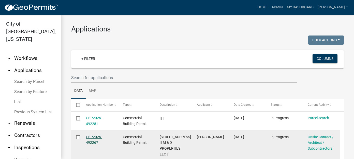
click at [94, 137] on link "CBP2025-492267" at bounding box center [94, 140] width 16 height 10
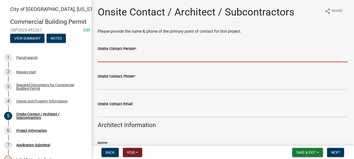
click at [151, 58] on input "Onsite Contact Person *" at bounding box center [223, 57] width 250 height 10
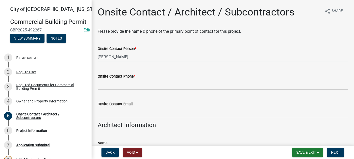
type input "Mike Kral"
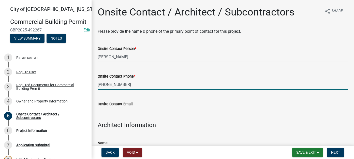
type input "507-217-9622"
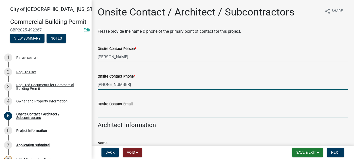
click at [138, 112] on input "Onsite Contact Email" at bounding box center [223, 112] width 250 height 10
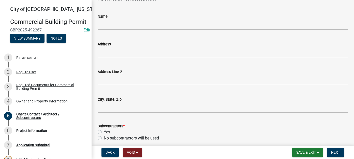
scroll to position [127, 0]
type input "mikekralconst@gmail.com"
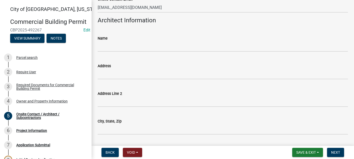
scroll to position [153, 0]
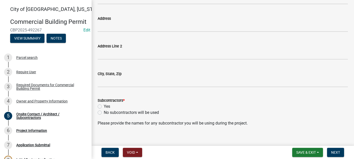
click at [104, 107] on label "Yes" at bounding box center [107, 107] width 6 height 6
click at [104, 107] on input "Yes" at bounding box center [105, 105] width 3 height 3
radio input "true"
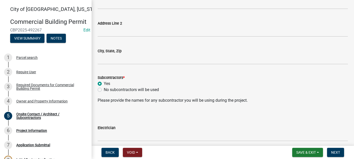
scroll to position [203, 0]
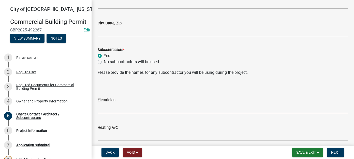
click at [138, 110] on input "Electrician" at bounding box center [223, 108] width 250 height 10
click at [160, 108] on input "Electrician" at bounding box center [223, 108] width 250 height 10
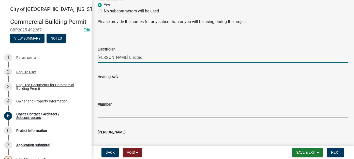
type input "Otto Electric"
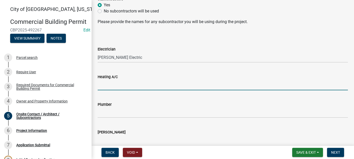
click at [104, 85] on input "Heating A/C" at bounding box center [223, 85] width 250 height 10
paste input "Ahren's Heating"
type input "Ahren's Heating"
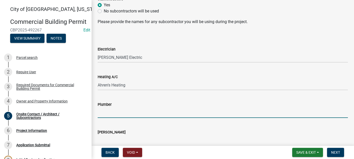
click at [118, 115] on input "Plumber" at bounding box center [223, 113] width 250 height 10
paste input "Tauber Plumbing"
type input "Tauber Plumbing"
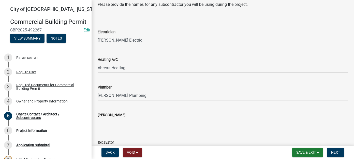
scroll to position [305, 0]
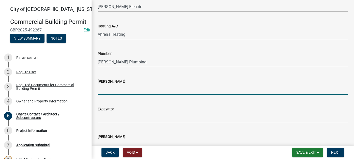
click at [107, 86] on input "Mason" at bounding box center [223, 90] width 250 height 10
paste input "MKC-Self"
type input "MKC-Self"
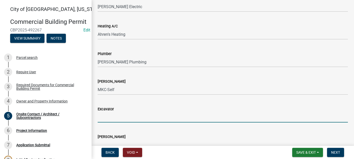
click at [109, 118] on input "Excavator" at bounding box center [223, 117] width 250 height 10
paste input "MKC-Self"
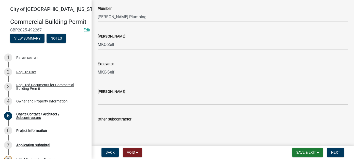
scroll to position [356, 0]
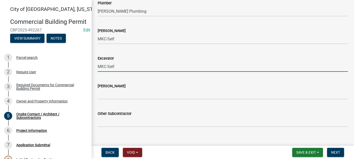
type input "MKC-Self"
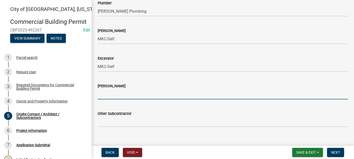
click at [105, 92] on input "Carpenter" at bounding box center [223, 94] width 250 height 10
paste input "MKC-Self"
type input "MKC-Self"
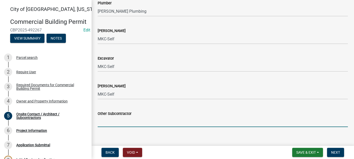
click at [132, 121] on input "Other Subcontractor" at bounding box center [223, 122] width 250 height 10
paste input "n/a"
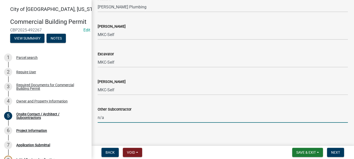
scroll to position [363, 0]
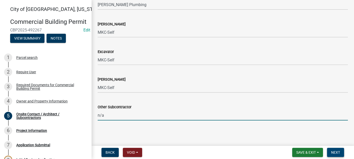
type input "n/a"
click at [337, 152] on span "Next" at bounding box center [335, 153] width 9 height 4
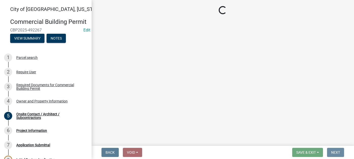
scroll to position [0, 0]
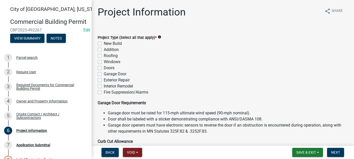
click at [104, 43] on label "New Build" at bounding box center [113, 44] width 18 height 6
click at [104, 43] on input "New Build" at bounding box center [105, 42] width 3 height 3
checkbox input "true"
checkbox input "false"
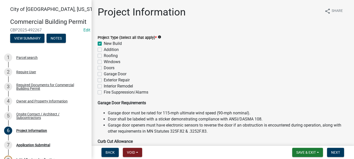
checkbox input "false"
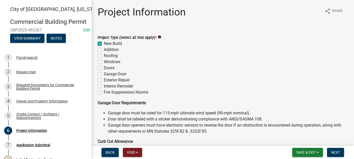
checkbox input "false"
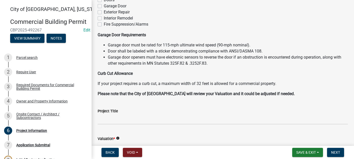
scroll to position [76, 0]
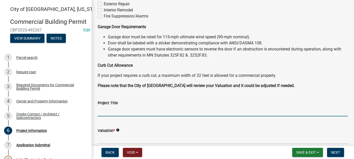
click at [129, 113] on input "Project Title" at bounding box center [223, 111] width 250 height 10
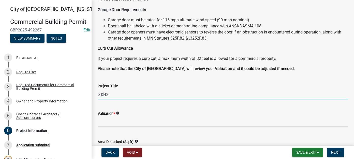
scroll to position [102, 0]
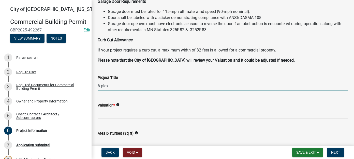
type input "6 plex"
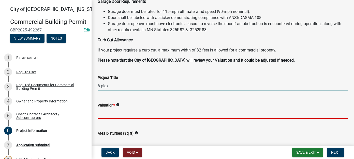
click at [128, 113] on input "text" at bounding box center [223, 114] width 250 height 10
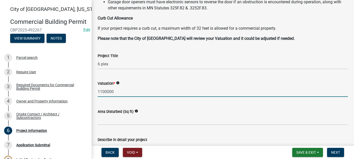
scroll to position [153, 0]
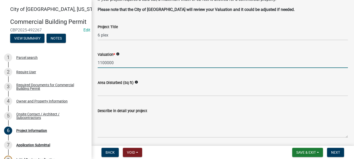
type input "1100000"
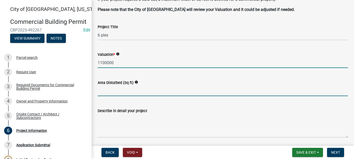
drag, startPoint x: 105, startPoint y: 93, endPoint x: 231, endPoint y: 74, distance: 127.4
click at [105, 93] on input "text" at bounding box center [223, 91] width 250 height 10
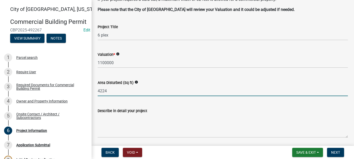
type input "4224"
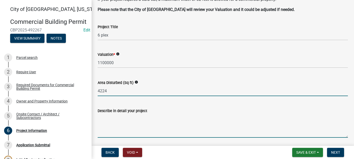
click at [111, 128] on textarea "Describe in detail your project" at bounding box center [223, 126] width 250 height 24
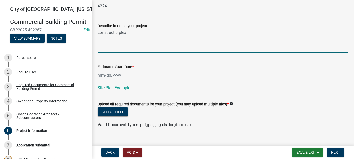
scroll to position [246, 0]
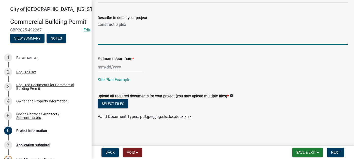
type textarea "construct 6 plex"
select select "10"
select select "2025"
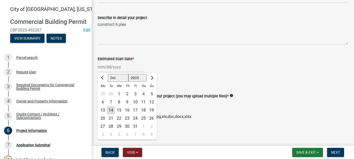
click at [110, 69] on div "Jan Feb Mar Apr May Jun Jul Aug Sep Oct Nov Dec 1525 1526 1527 1528 1529 1530 1…" at bounding box center [121, 67] width 47 height 10
click at [118, 110] on div "15" at bounding box center [119, 111] width 8 height 8
type input "10/15/2025"
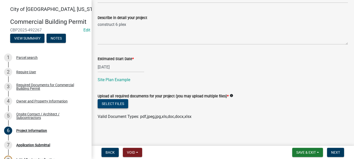
click at [119, 106] on button "Select files" at bounding box center [113, 103] width 31 height 9
click at [124, 102] on button "Select files" at bounding box center [113, 103] width 31 height 9
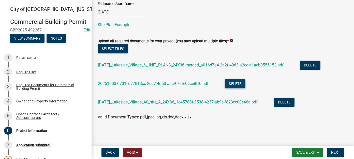
scroll to position [308, 0]
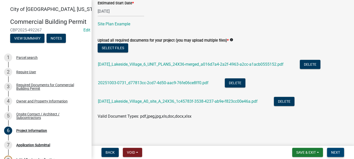
click at [331, 154] on span "Next" at bounding box center [335, 153] width 9 height 4
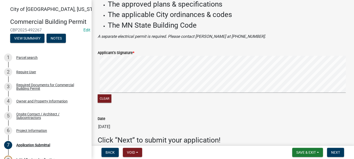
scroll to position [63, 0]
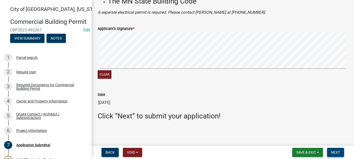
click at [337, 152] on span "Next" at bounding box center [335, 153] width 9 height 4
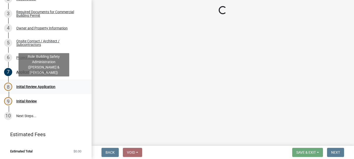
scroll to position [90, 0]
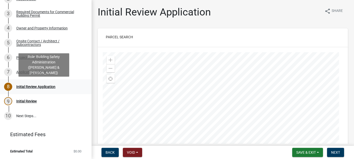
click at [40, 91] on div "8 Initial Review Application" at bounding box center [43, 87] width 79 height 8
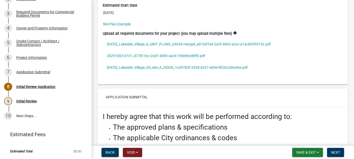
scroll to position [1621, 0]
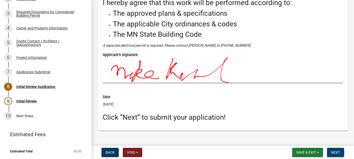
click at [335, 154] on span "Next" at bounding box center [335, 153] width 9 height 4
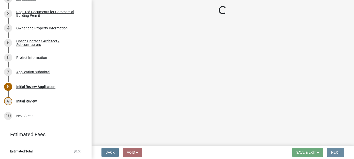
scroll to position [0, 0]
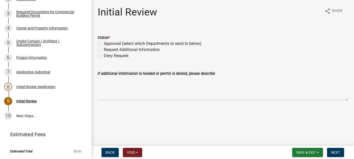
click at [104, 43] on label "Approved (select which Departments to send to below)" at bounding box center [153, 44] width 98 height 6
click at [104, 43] on input "Approved (select which Departments to send to below)" at bounding box center [105, 42] width 3 height 3
radio input "true"
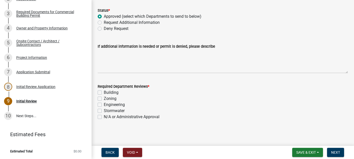
scroll to position [27, 0]
click at [104, 117] on label "N/A or Administrative Approval" at bounding box center [132, 117] width 56 height 6
click at [104, 117] on input "N/A or Administrative Approval" at bounding box center [105, 115] width 3 height 3
checkbox input "true"
checkbox input "false"
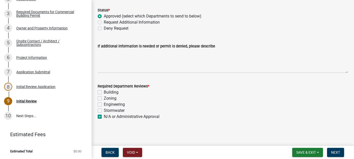
checkbox input "false"
checkbox input "true"
click at [334, 153] on span "Next" at bounding box center [335, 153] width 9 height 4
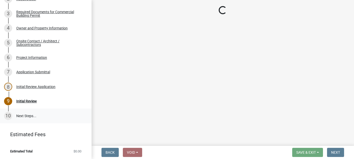
scroll to position [0, 0]
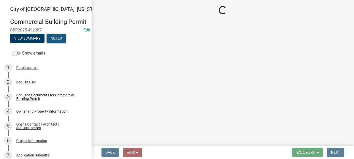
click at [61, 43] on button "Notes" at bounding box center [56, 38] width 19 height 9
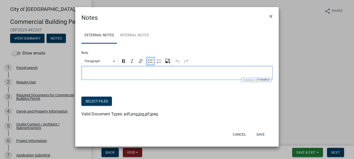
click at [148, 63] on icon "Editor toolbar" at bounding box center [150, 61] width 5 height 5
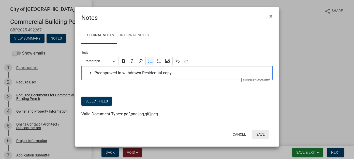
click at [263, 130] on button "Save" at bounding box center [260, 134] width 17 height 9
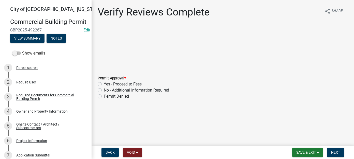
click at [104, 84] on label "Yes - Proceed to Fees" at bounding box center [123, 84] width 38 height 6
click at [104, 84] on input "Yes - Proceed to Fees" at bounding box center [105, 82] width 3 height 3
radio input "true"
click at [330, 152] on button "Next" at bounding box center [335, 152] width 17 height 9
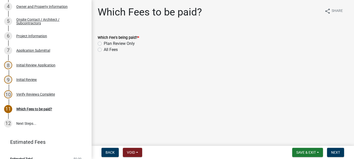
scroll to position [120, 0]
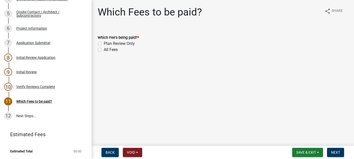
click at [104, 51] on label "All Fees" at bounding box center [111, 50] width 14 height 6
click at [104, 50] on input "All Fees" at bounding box center [105, 48] width 3 height 3
radio input "true"
click at [334, 151] on span "Next" at bounding box center [335, 153] width 9 height 4
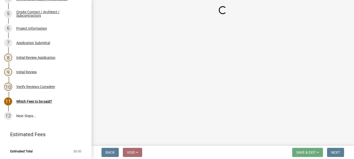
scroll to position [178, 0]
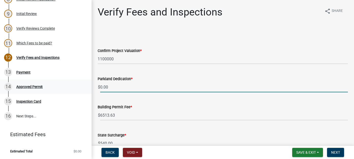
drag, startPoint x: 120, startPoint y: 87, endPoint x: 81, endPoint y: 87, distance: 39.4
click at [81, 87] on div "City of New Ulm, Minnesota Commercial Building Permit CBP2025-492267 Edit View …" at bounding box center [177, 79] width 354 height 159
type input "2040.00"
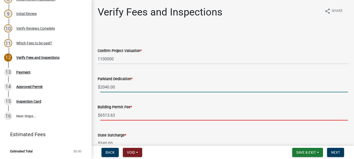
click at [120, 115] on input "6513.63" at bounding box center [224, 115] width 248 height 10
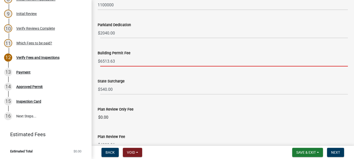
scroll to position [76, 0]
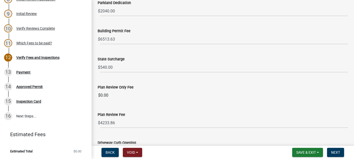
drag, startPoint x: 112, startPoint y: 97, endPoint x: 97, endPoint y: 96, distance: 15.0
click at [97, 96] on div "Plan Review Only Fee $0.00" at bounding box center [223, 88] width 258 height 23
click at [129, 96] on input "$0.00" at bounding box center [223, 96] width 250 height 10
drag, startPoint x: 128, startPoint y: 96, endPoint x: 98, endPoint y: 94, distance: 29.6
click at [98, 94] on input "$0.00" at bounding box center [223, 96] width 250 height 10
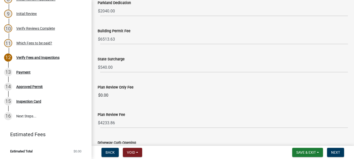
click at [122, 96] on input "$0.00" at bounding box center [223, 96] width 250 height 10
click at [120, 96] on input "$0.00" at bounding box center [223, 96] width 250 height 10
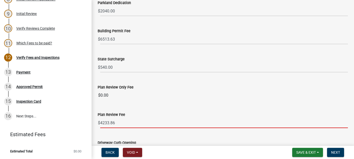
click at [130, 122] on input "4233.86" at bounding box center [224, 123] width 248 height 10
drag, startPoint x: 119, startPoint y: 122, endPoint x: 76, endPoint y: 116, distance: 44.1
click at [76, 116] on div "City of New Ulm, Minnesota Commercial Building Permit CBP2025-492267 Edit View …" at bounding box center [177, 79] width 354 height 159
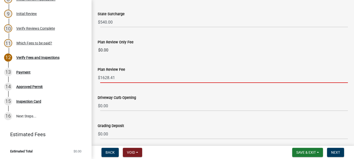
scroll to position [127, 0]
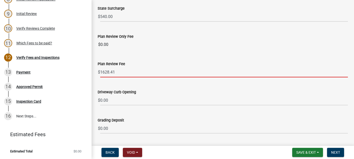
type input "1628.41"
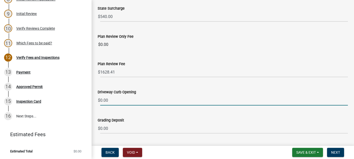
click at [119, 97] on input "0.00" at bounding box center [224, 100] width 248 height 10
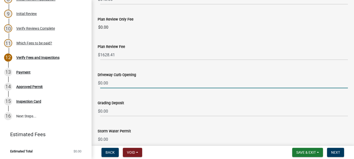
scroll to position [153, 0]
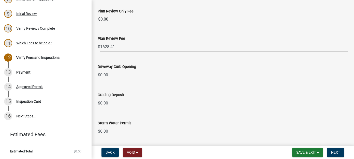
click at [115, 103] on input "0.00" at bounding box center [224, 103] width 248 height 10
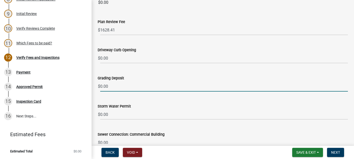
scroll to position [178, 0]
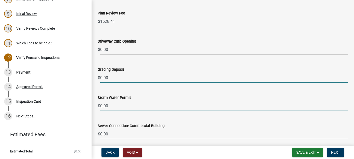
click at [124, 102] on input "0.00" at bounding box center [224, 106] width 248 height 10
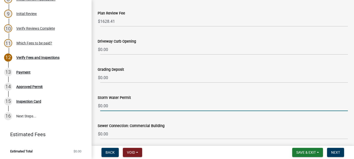
drag, startPoint x: 120, startPoint y: 104, endPoint x: 93, endPoint y: 105, distance: 27.7
click at [93, 105] on div "Verify Fees and Inspections share Share Confirm Project Valuation * 1100000 Par…" at bounding box center [223, 59] width 262 height 462
type input "50.00"
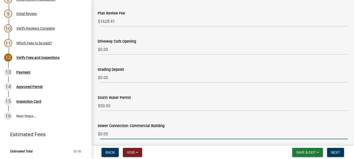
click at [145, 133] on input "0.00" at bounding box center [224, 134] width 248 height 10
drag, startPoint x: 120, startPoint y: 133, endPoint x: 100, endPoint y: 134, distance: 19.6
click at [100, 134] on input "0.00" at bounding box center [224, 134] width 248 height 10
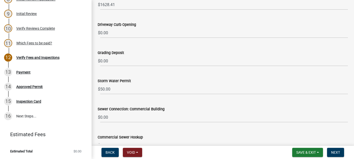
scroll to position [203, 0]
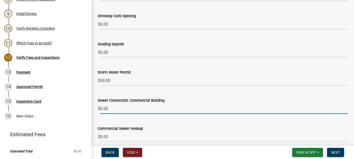
click at [109, 110] on input "0.00" at bounding box center [224, 109] width 248 height 10
drag, startPoint x: 110, startPoint y: 110, endPoint x: 100, endPoint y: 111, distance: 9.9
click at [100, 111] on input "0.00" at bounding box center [224, 109] width 248 height 10
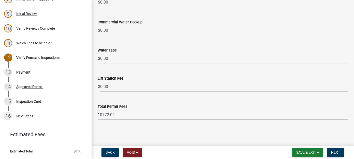
scroll to position [339, 0]
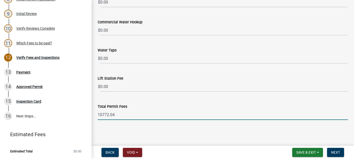
drag, startPoint x: 122, startPoint y: 113, endPoint x: 128, endPoint y: 110, distance: 5.8
click at [122, 113] on input "10772.04" at bounding box center [223, 115] width 250 height 10
click at [116, 114] on input "10772.04" at bounding box center [223, 115] width 250 height 10
drag, startPoint x: 121, startPoint y: 114, endPoint x: 129, endPoint y: 115, distance: 7.9
click at [129, 115] on input "10772.04" at bounding box center [223, 115] width 250 height 10
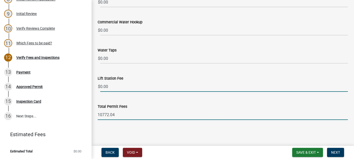
click at [113, 85] on input "0.00" at bounding box center [224, 87] width 248 height 10
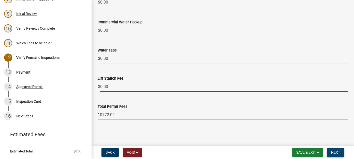
click at [340, 154] on span "Next" at bounding box center [335, 153] width 9 height 4
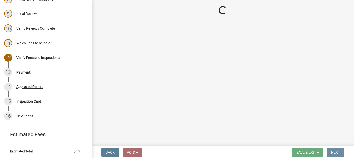
scroll to position [0, 0]
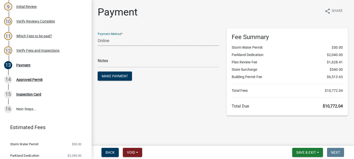
click at [112, 43] on select "Credit Card POS Check Cash Online" at bounding box center [158, 41] width 121 height 10
select select "1: 0"
click at [98, 36] on select "Credit Card POS Check Cash Online" at bounding box center [158, 41] width 121 height 10
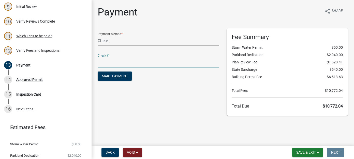
click at [104, 65] on input "text" at bounding box center [158, 62] width 121 height 10
type input "6874"
click at [126, 78] on span "Make Payment" at bounding box center [115, 76] width 26 height 4
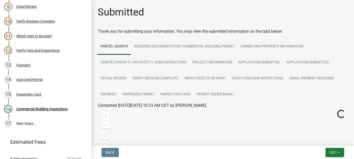
scroll to position [193, 0]
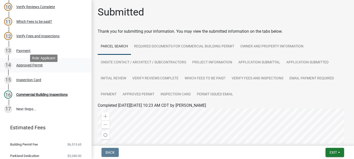
click at [37, 67] on div "Approved Permit" at bounding box center [29, 66] width 26 height 4
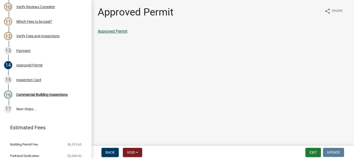
click at [114, 33] on link "Approved Permit" at bounding box center [113, 31] width 30 height 5
click at [30, 53] on div "Payment" at bounding box center [23, 51] width 14 height 4
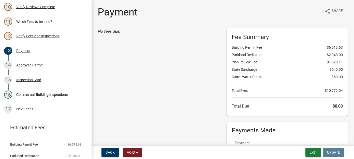
scroll to position [74, 0]
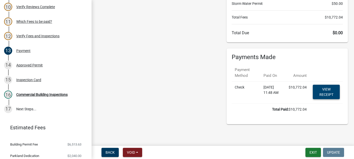
click at [326, 95] on link "View receipt" at bounding box center [326, 92] width 27 height 14
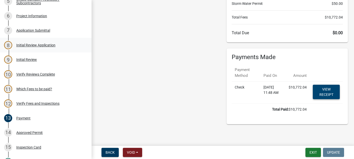
scroll to position [116, 0]
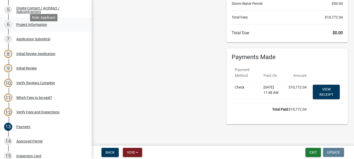
click at [34, 26] on div "Project Information" at bounding box center [31, 25] width 31 height 4
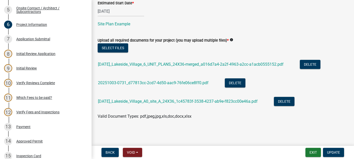
scroll to position [307, 0]
click at [122, 43] on button "Select files" at bounding box center [113, 47] width 31 height 9
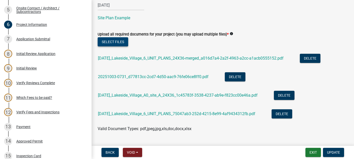
click at [116, 41] on button "Select files" at bounding box center [113, 41] width 31 height 9
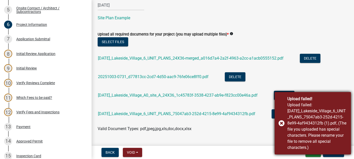
click at [282, 124] on div "Upload failed! Upload failed: 10-13-2025_Lakeside_Village_6_UNIT_PLANS_75047ab3…" at bounding box center [313, 123] width 76 height 63
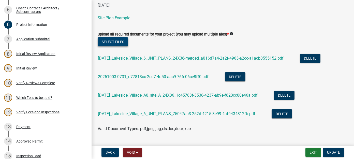
click at [113, 38] on button "Select files" at bounding box center [113, 41] width 31 height 9
click at [110, 40] on button "Select files" at bounding box center [113, 41] width 31 height 9
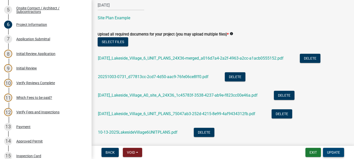
click at [331, 153] on span "Update" at bounding box center [333, 153] width 13 height 4
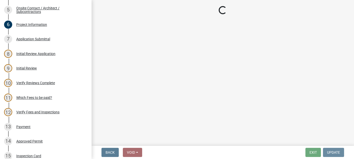
scroll to position [0, 0]
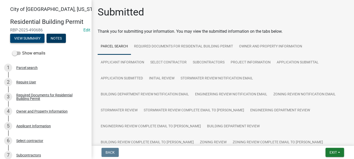
click at [37, 36] on button "View Summary" at bounding box center [27, 38] width 34 height 9
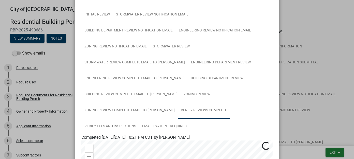
scroll to position [127, 0]
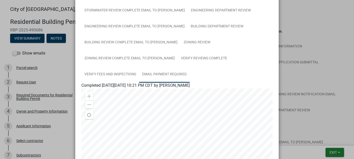
click at [139, 74] on link "Email Payment Required" at bounding box center [164, 75] width 51 height 16
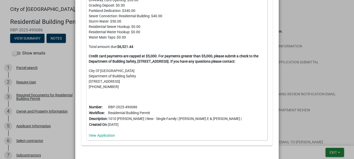
scroll to position [418, 0]
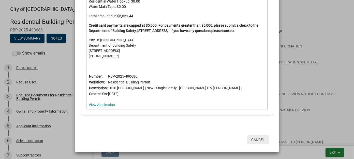
click at [250, 138] on button "Cancel" at bounding box center [258, 140] width 22 height 9
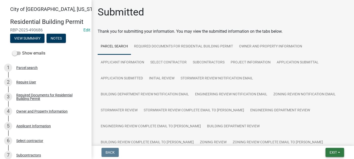
click at [333, 151] on span "Exit" at bounding box center [333, 153] width 7 height 4
click at [329, 142] on button "Save & Exit" at bounding box center [323, 140] width 41 height 12
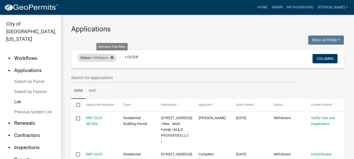
click at [113, 58] on icon at bounding box center [112, 57] width 3 height 3
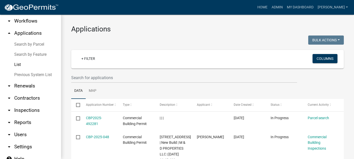
scroll to position [38, 0]
click at [22, 116] on link "arrow_drop_down Reports" at bounding box center [30, 122] width 61 height 12
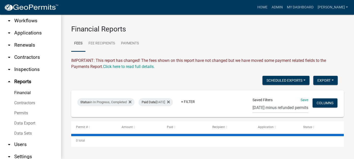
click at [25, 88] on link "Financial" at bounding box center [30, 93] width 61 height 10
click at [164, 104] on div "Paid Date [DATE]" at bounding box center [156, 102] width 34 height 8
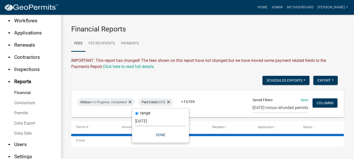
click at [148, 126] on select "[DATE] [DATE] Current Week Previous Week Current Month Last Month Current Calen…" at bounding box center [160, 121] width 51 height 10
select select "this_1_days"
click at [135, 116] on select "[DATE] [DATE] Current Week Previous Week Current Month Last Month Current Calen…" at bounding box center [160, 121] width 51 height 10
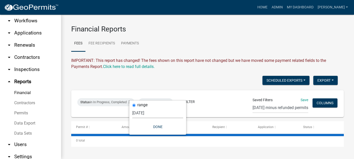
scroll to position [16, 0]
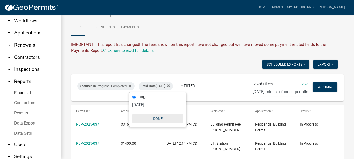
click at [161, 118] on button "Done" at bounding box center [157, 118] width 51 height 9
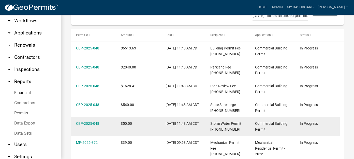
scroll to position [118, 0]
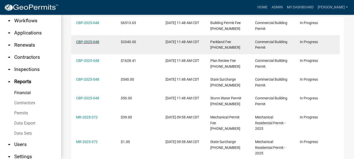
click at [89, 44] on link "CBP-2025-048" at bounding box center [87, 42] width 23 height 4
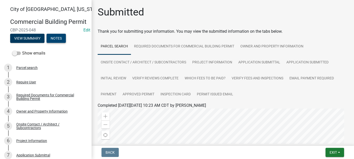
click at [62, 43] on button "Notes" at bounding box center [56, 38] width 19 height 9
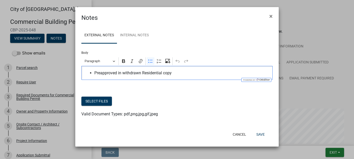
click at [180, 74] on span "Preapproved in withdrawn Residential copy" at bounding box center [182, 73] width 176 height 6
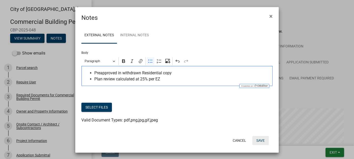
click at [263, 140] on button "Save" at bounding box center [260, 140] width 17 height 9
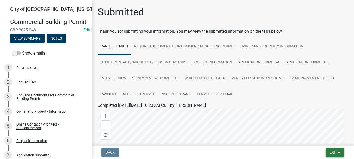
click at [332, 151] on span "Exit" at bounding box center [333, 153] width 7 height 4
click at [328, 142] on button "Save & Exit" at bounding box center [323, 140] width 41 height 12
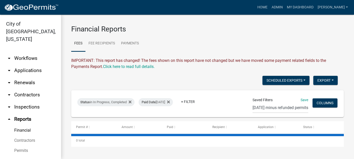
scroll to position [16, 0]
click at [33, 52] on link "arrow_drop_down Workflows" at bounding box center [30, 58] width 61 height 12
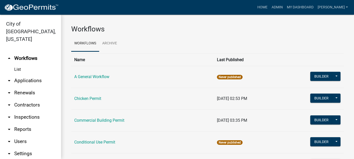
click at [26, 75] on link "arrow_drop_down Applications" at bounding box center [30, 81] width 61 height 12
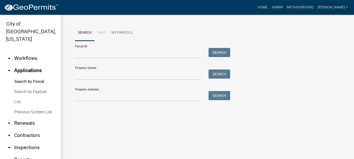
drag, startPoint x: 14, startPoint y: 95, endPoint x: 46, endPoint y: 99, distance: 32.0
click at [14, 97] on link "List" at bounding box center [30, 102] width 61 height 10
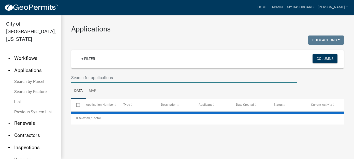
click at [97, 78] on input "text" at bounding box center [184, 78] width 226 height 10
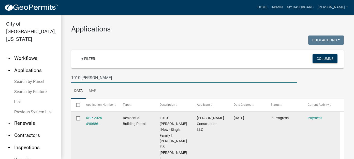
type input "1010 [PERSON_NAME]"
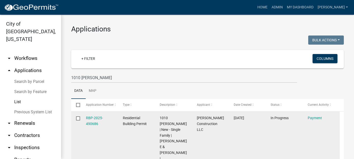
click at [85, 116] on datatable-body-cell "RBP-2025-490686" at bounding box center [99, 139] width 37 height 54
click at [87, 117] on link "RBP-2025-490686" at bounding box center [94, 121] width 17 height 10
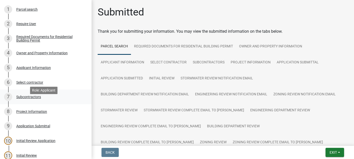
scroll to position [51, 0]
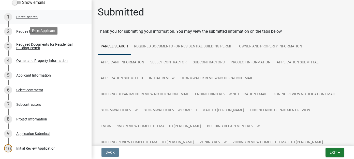
click at [29, 17] on div "Parcel search" at bounding box center [26, 17] width 21 height 4
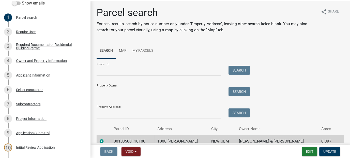
scroll to position [24, 0]
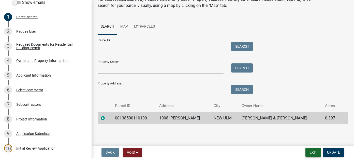
click at [315, 153] on button "Exit" at bounding box center [313, 152] width 16 height 9
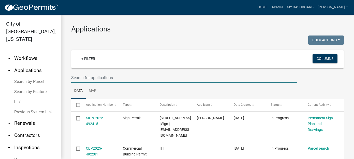
click at [123, 80] on input "text" at bounding box center [184, 78] width 226 height 10
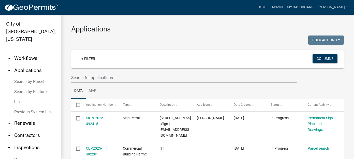
click at [16, 97] on link "List" at bounding box center [30, 102] width 61 height 10
click at [90, 58] on link "+ Filter" at bounding box center [88, 58] width 22 height 9
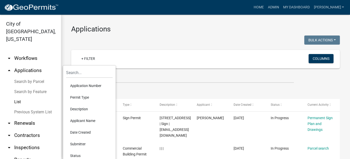
click at [85, 96] on li "Permit Type" at bounding box center [89, 98] width 47 height 12
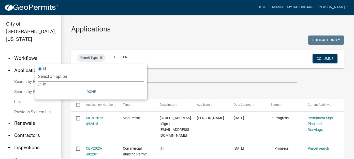
click at [52, 74] on select "Select an option A General Workflow Annual Contractor Registration (Registratio…" at bounding box center [91, 76] width 106 height 10
click at [40, 85] on input "in" at bounding box center [39, 84] width 3 height 3
radio input "true"
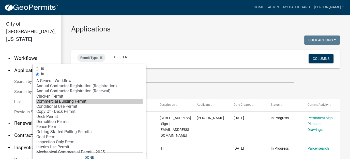
click at [52, 103] on option "Commercial Building Permit" at bounding box center [89, 101] width 107 height 5
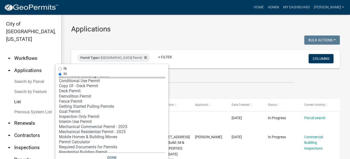
scroll to position [51, 0]
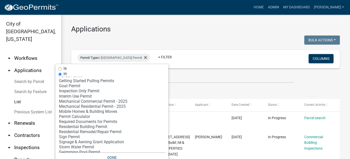
select select "5: '6a8b93a2-52bd-4a81-a3ed-012e7db6319b'"
click at [81, 129] on option "Residential Building Permit" at bounding box center [111, 126] width 107 height 5
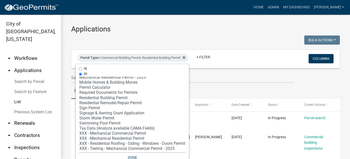
scroll to position [6, 0]
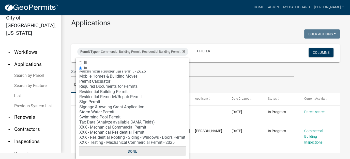
click at [136, 151] on button "Done" at bounding box center [132, 151] width 107 height 9
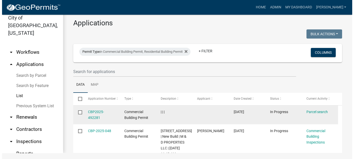
scroll to position [0, 0]
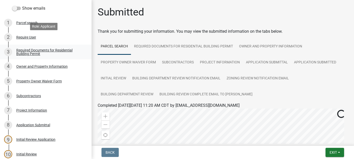
scroll to position [102, 0]
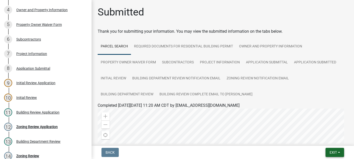
click at [337, 153] on button "Exit" at bounding box center [335, 152] width 19 height 9
click at [331, 142] on button "Save & Exit" at bounding box center [323, 140] width 41 height 12
